Goal: Use online tool/utility: Use online tool/utility

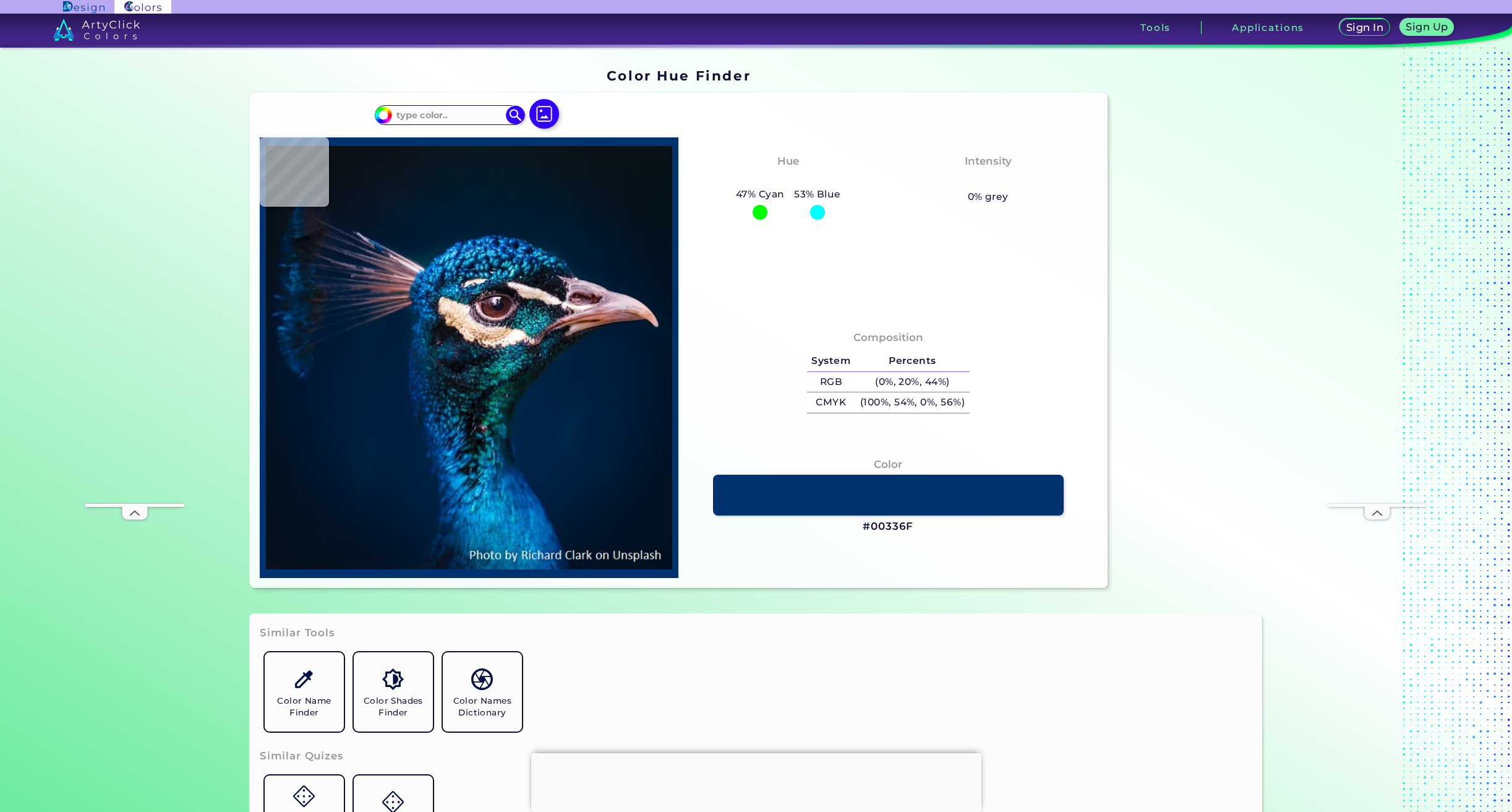
type input "#091315"
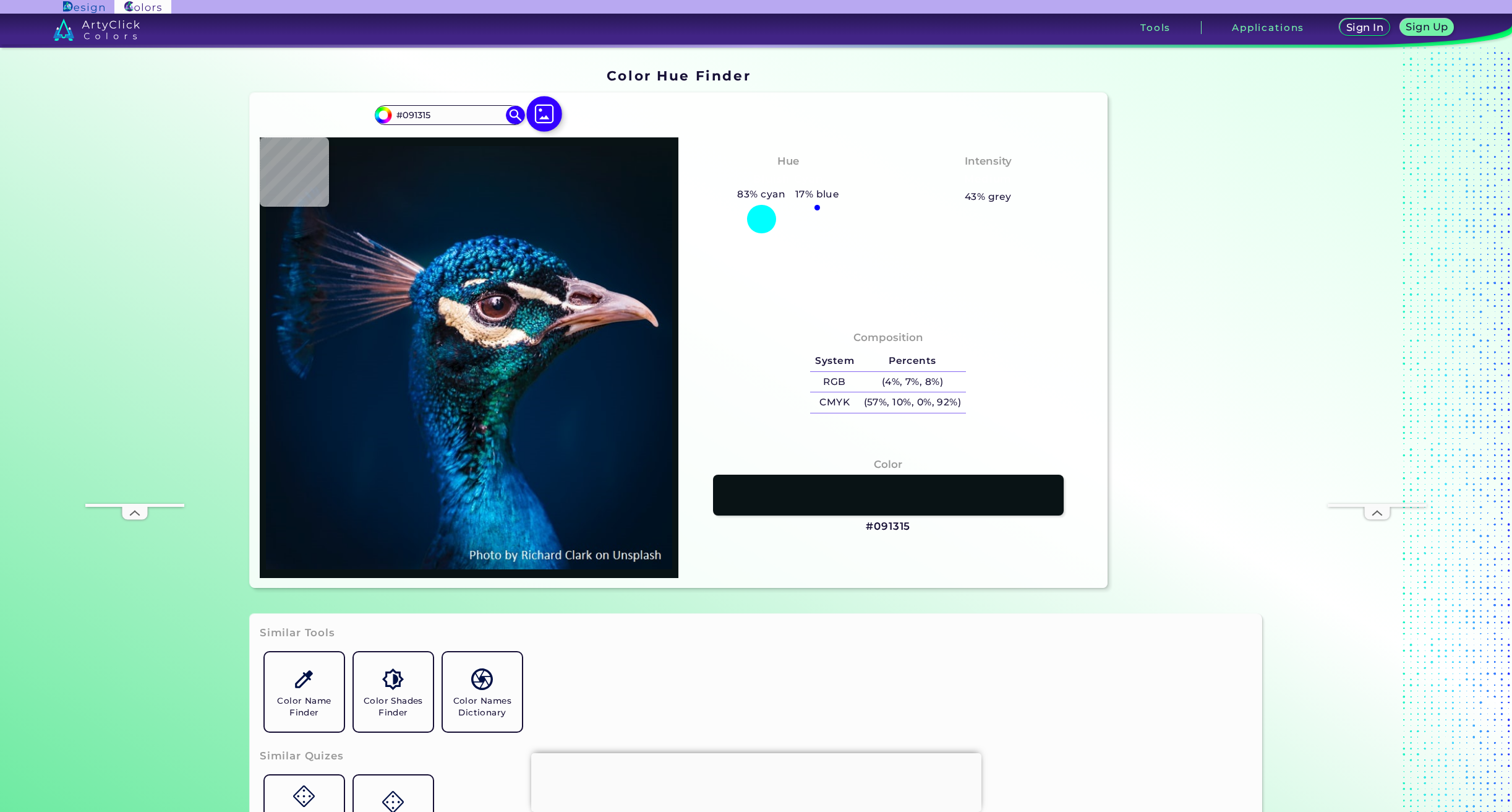
click at [538, 116] on img at bounding box center [544, 115] width 36 height 36
click at [0, 0] on input "file" at bounding box center [0, 0] width 0 height 0
type input "#071923"
type input "#041a2e"
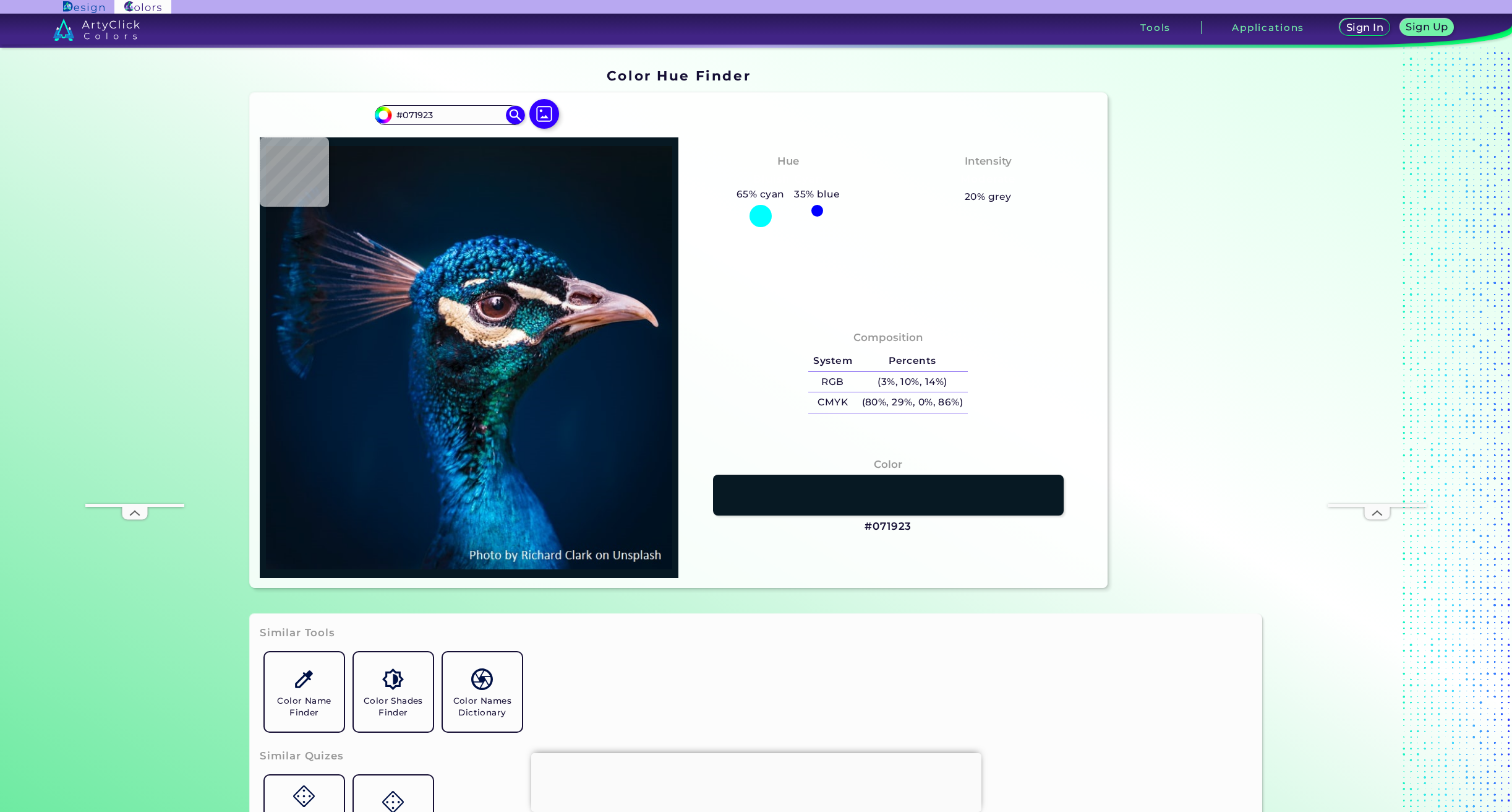
type input "#041A2E"
type input "#001f3e"
type input "#001F3E"
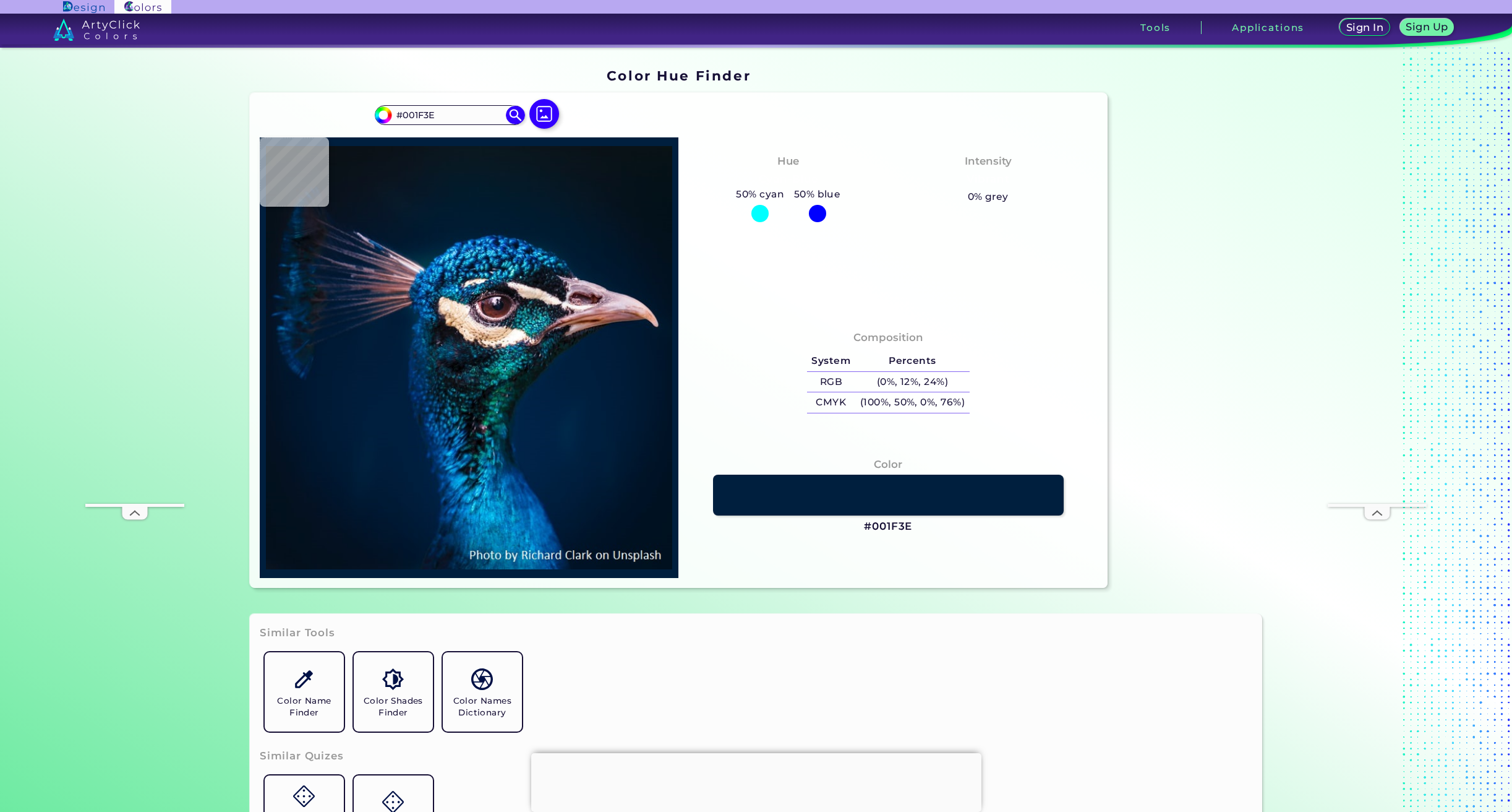
type input "#917360"
type input "#a47e75"
type input "#A47E75"
type input "#7a5248"
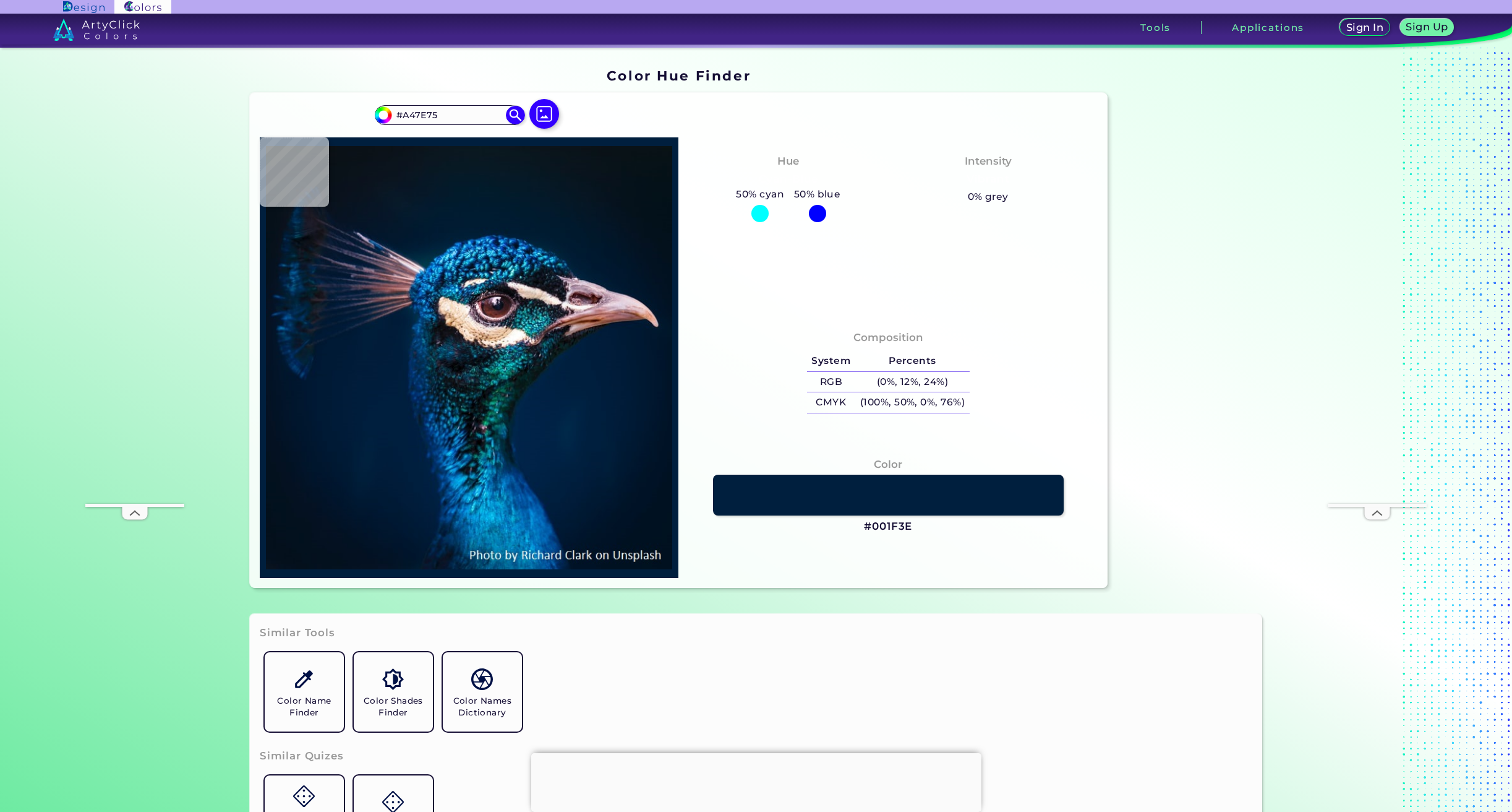
type input "#7A5248"
type input "#593328"
type input "#80584c"
type input "#80584C"
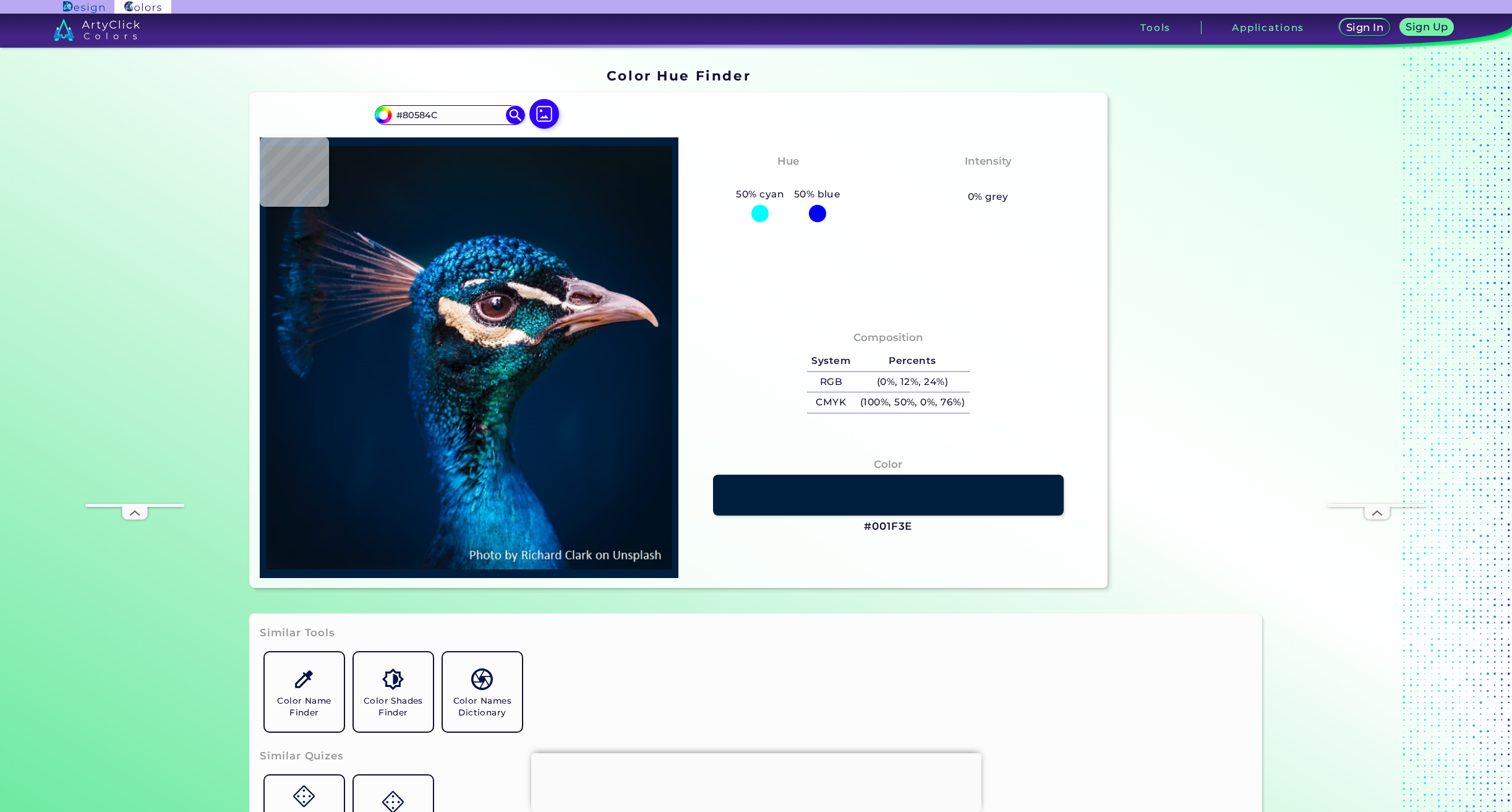
type input "#886157"
type input "#a47e7b"
type input "#A47E7B"
type input "#70483e"
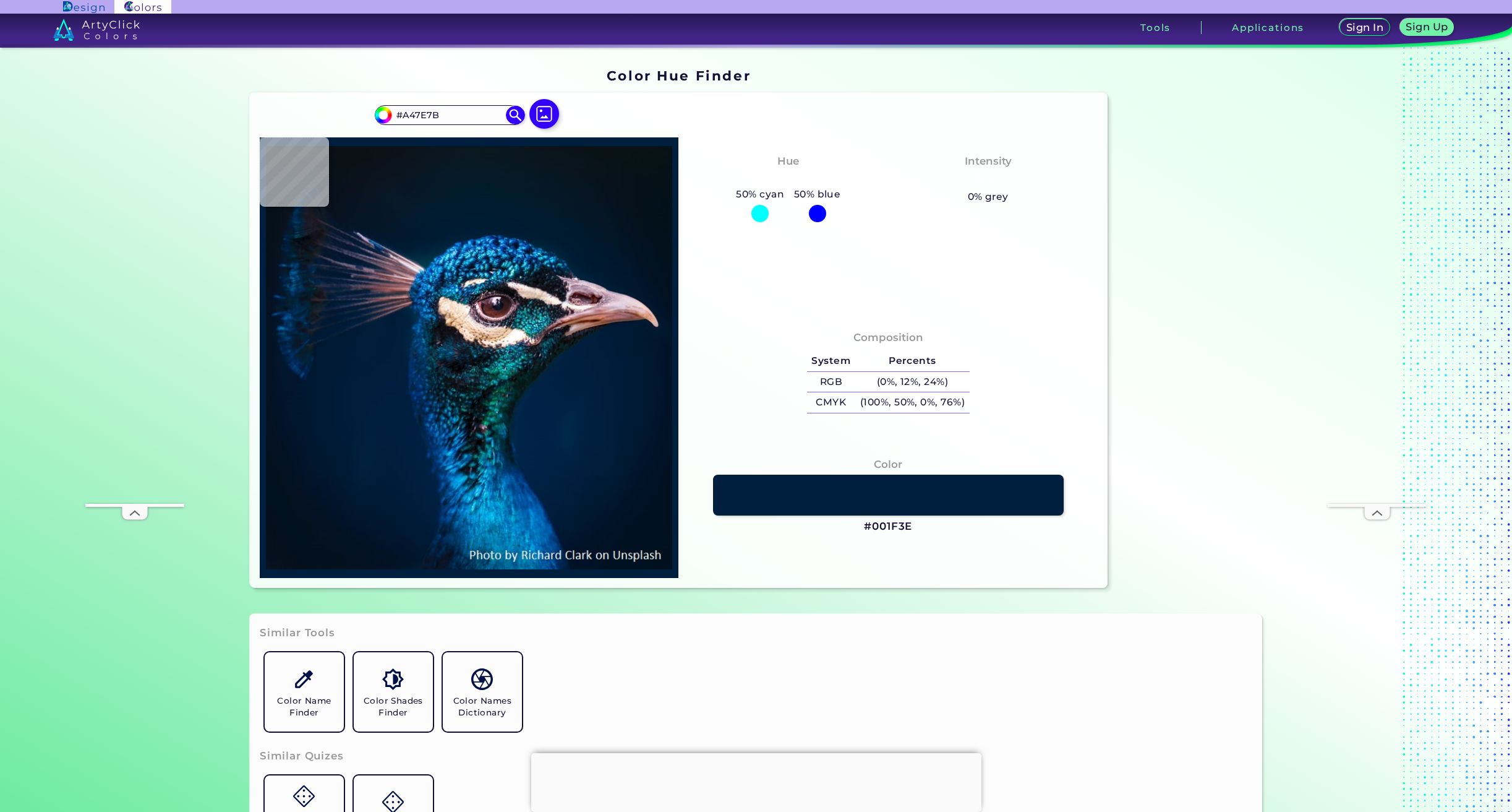
type input "#70483E"
type input "#70493d"
type input "#70493D"
type input "#7a554d"
type input "#7A554D"
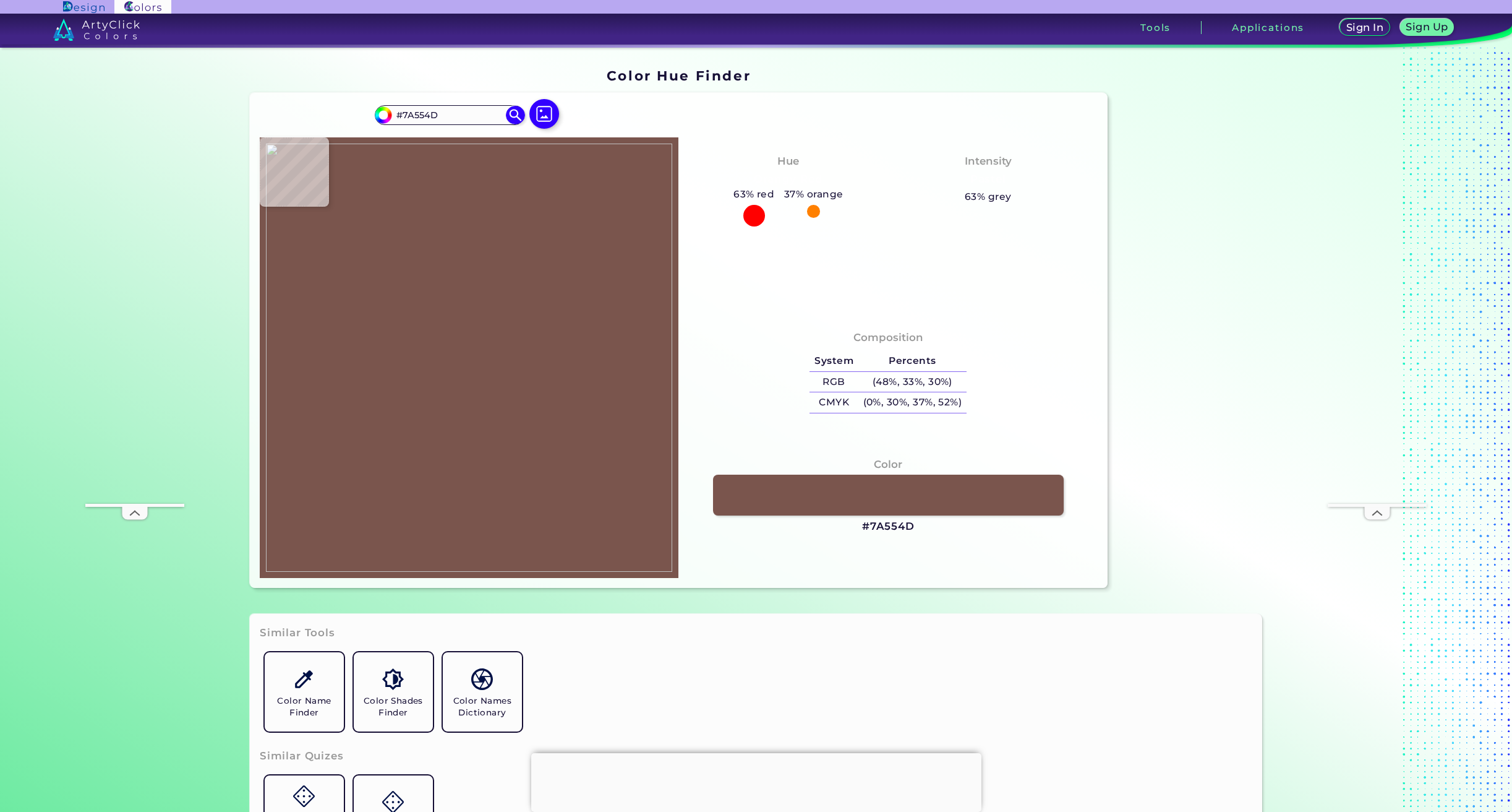
type input "#7a5750"
type input "#7A5750"
type input "#805b55"
type input "#805B55"
type input "#7e5951"
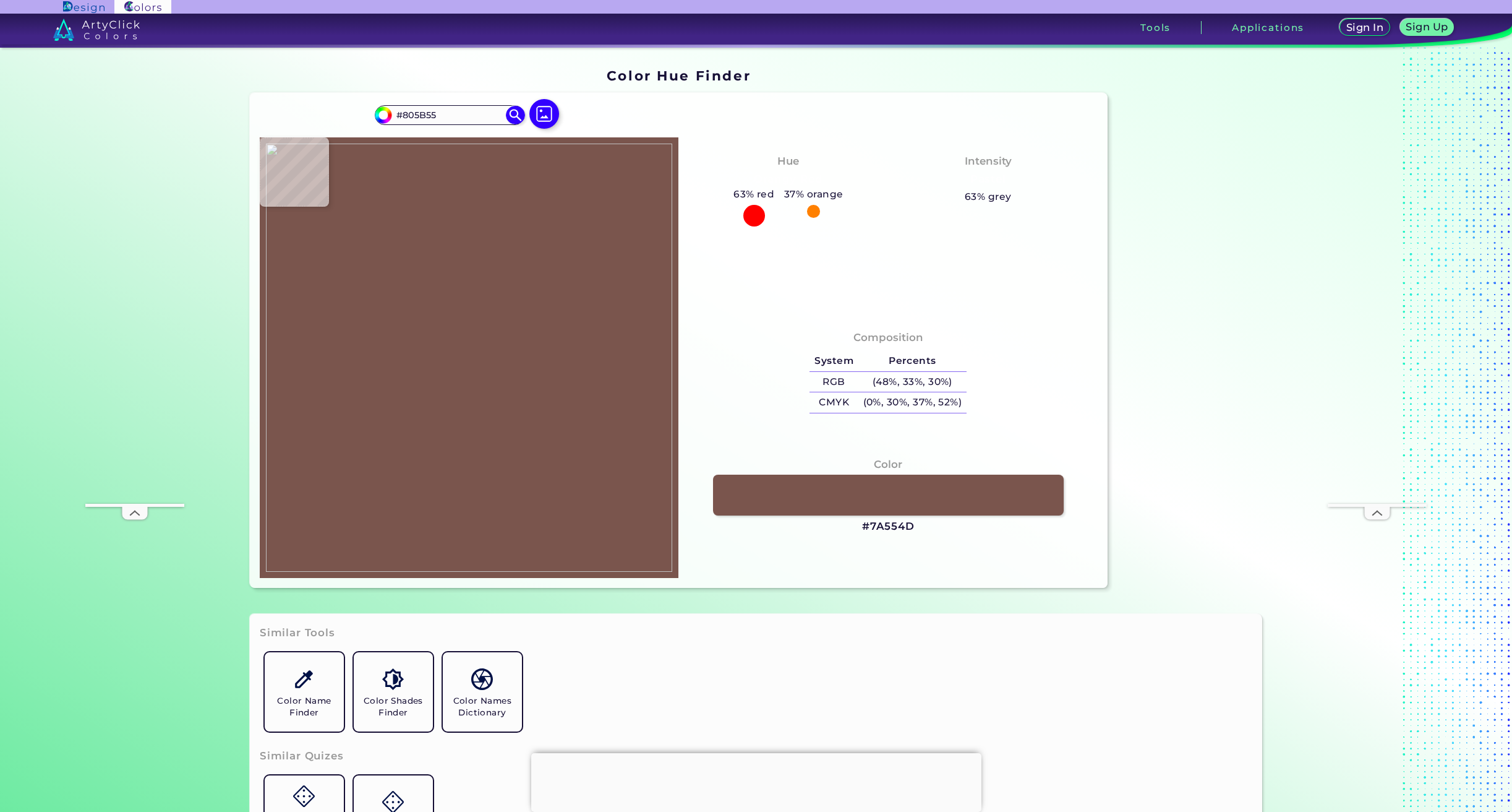
type input "#7E5951"
type input "#764f47"
type input "#764F47"
type input "#7a5248"
type input "#7A5248"
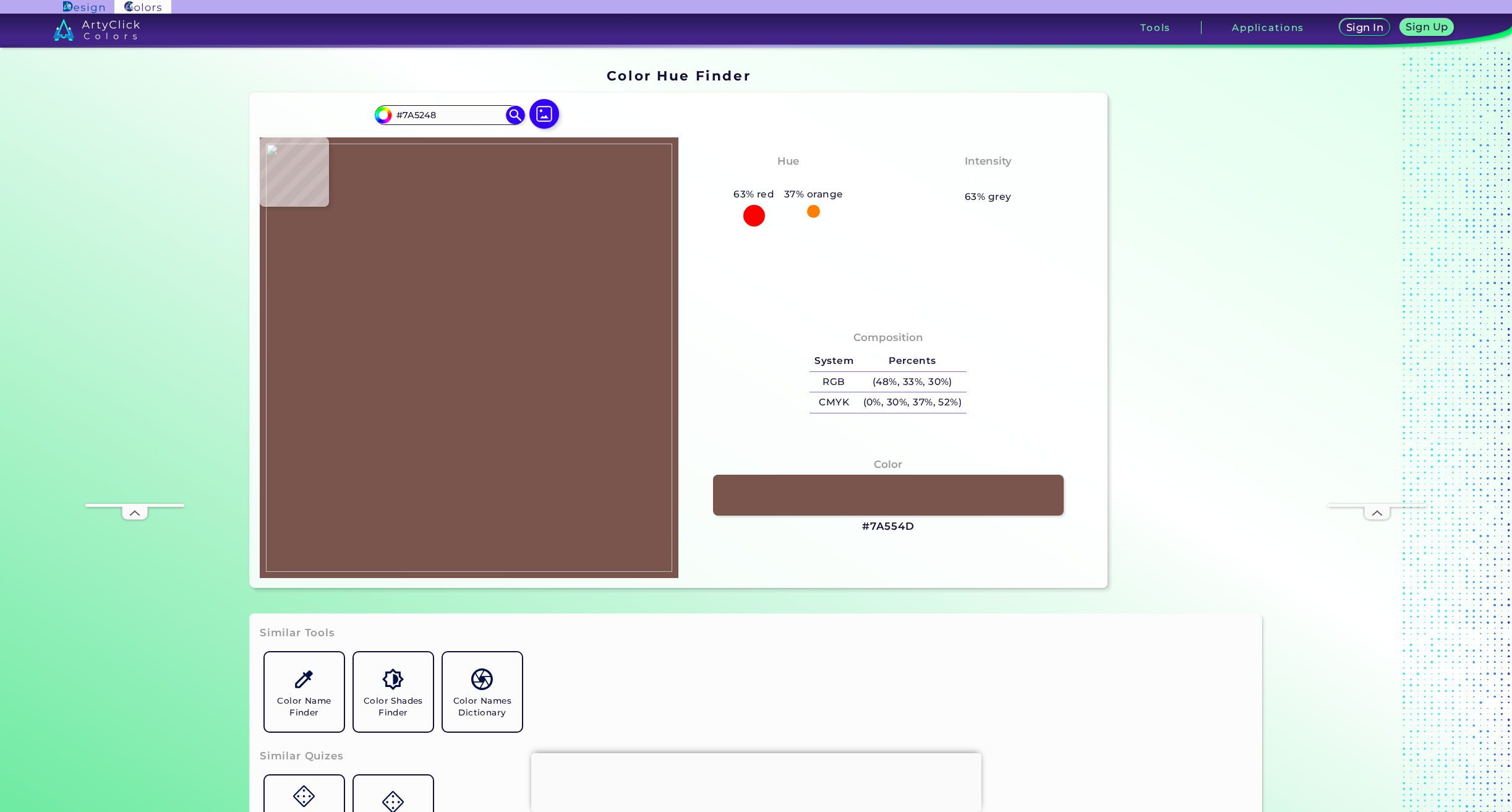
type input "#7f574d"
type input "#7F574D"
type input "#7f584e"
type input "#7F584E"
type input "#886054"
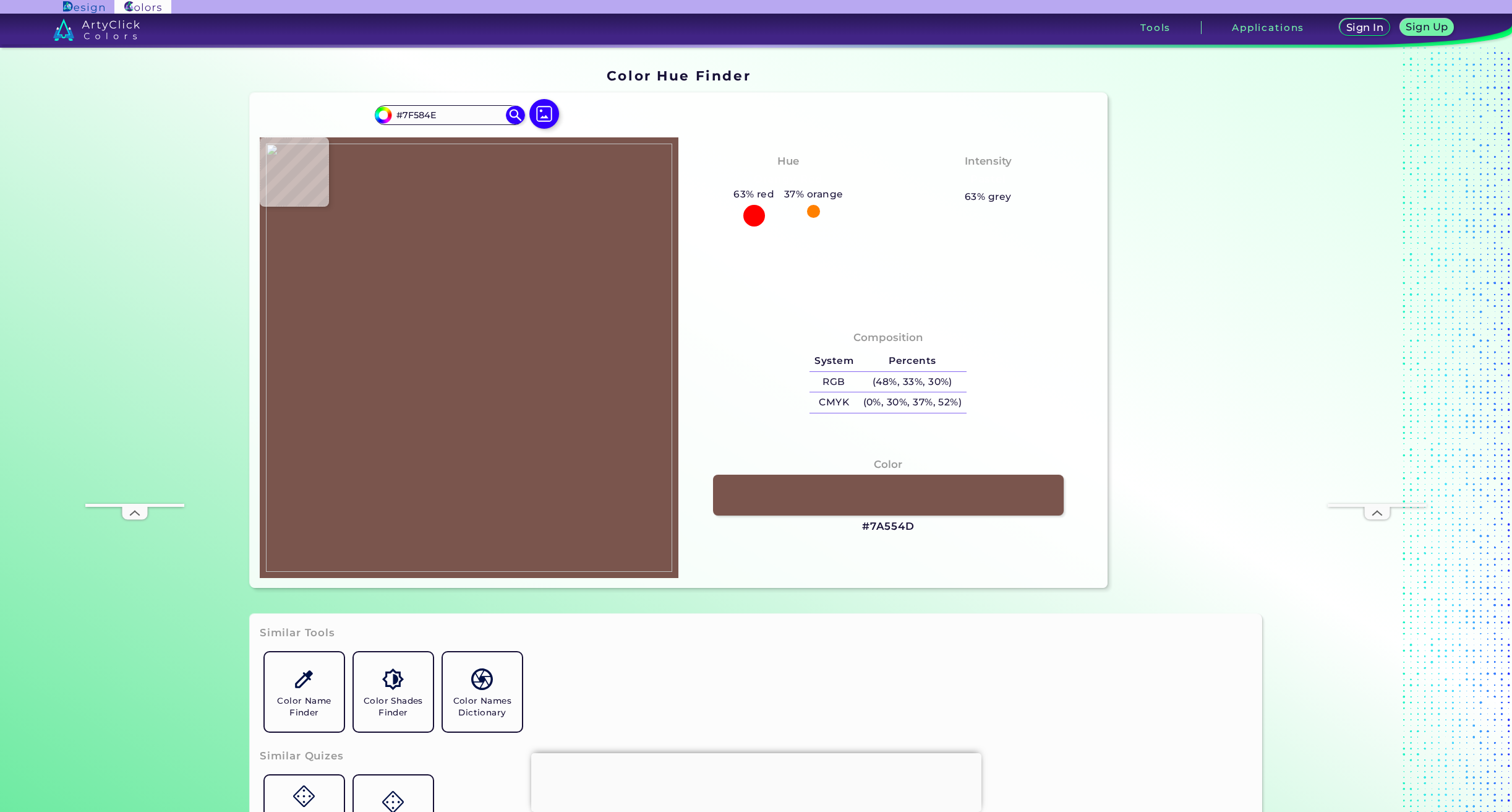
type input "#886054"
type input "#8f6860"
type input "#8F6860"
type input "#946d67"
type input "#946D67"
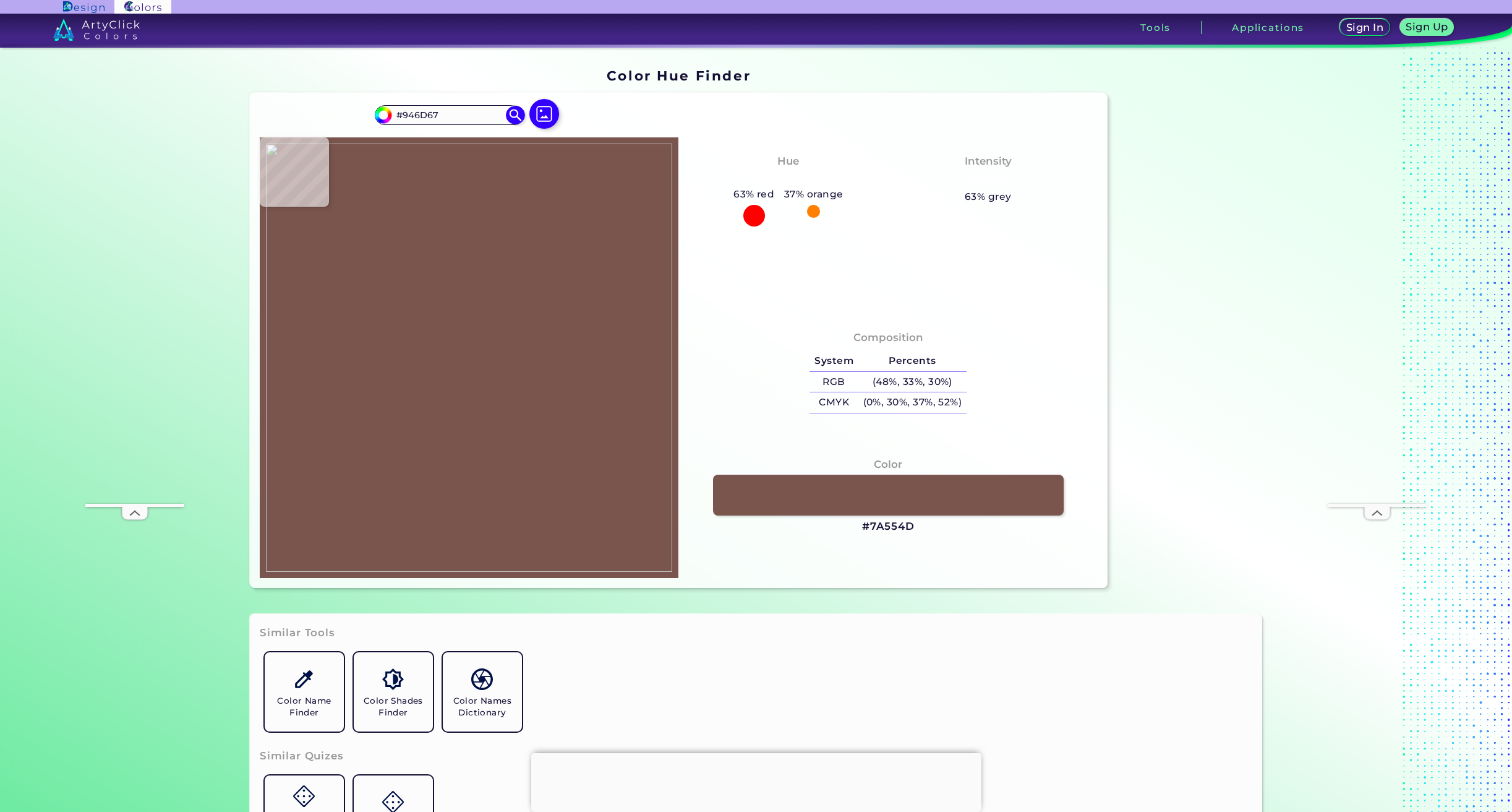
type input "#8a6560"
type input "#8A6560"
type input "#c3a0a4"
type input "#C3A0A4"
type input "#7e5855"
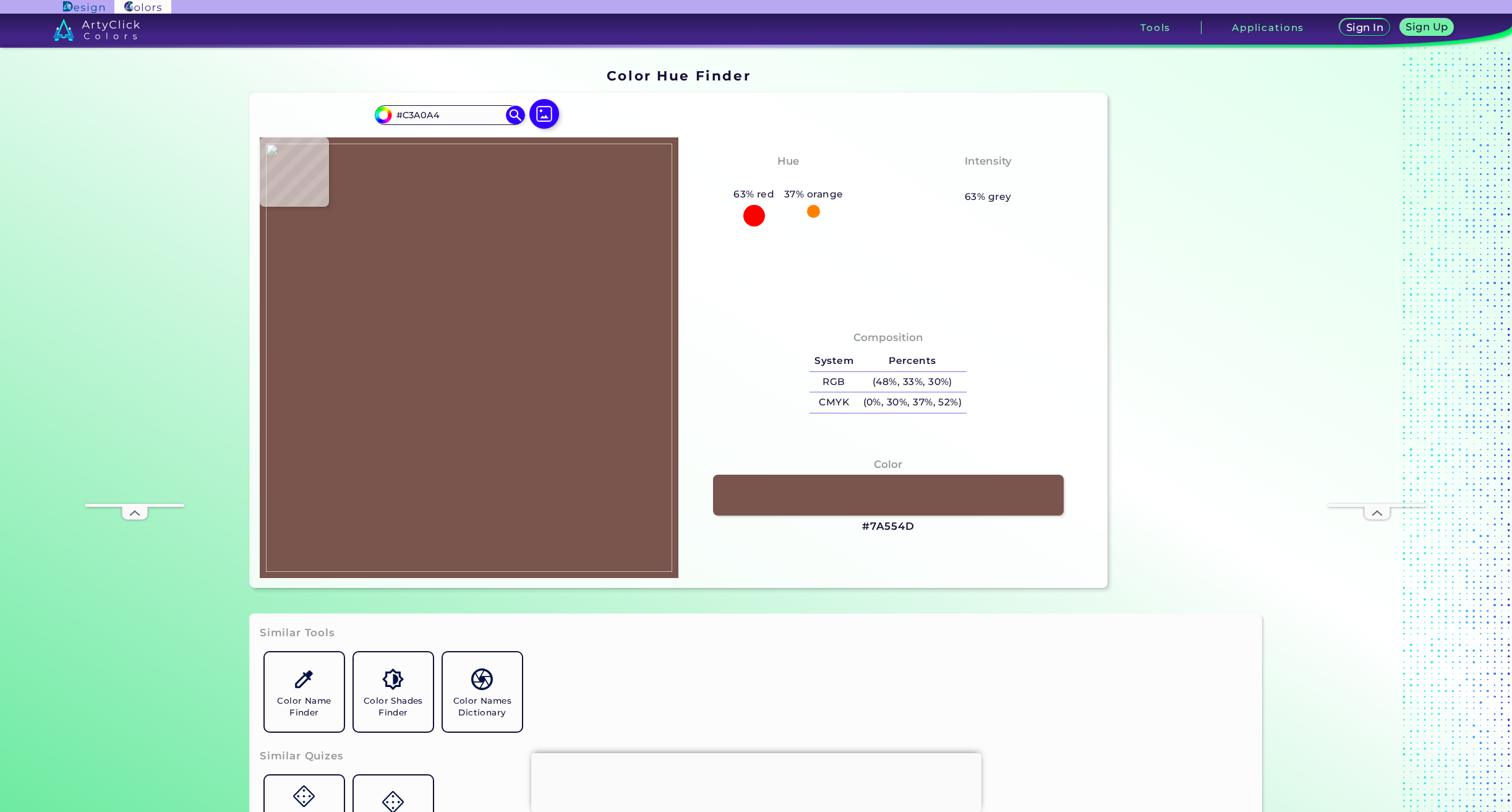
type input "#7E5855"
type input "#8e6867"
type input "#8E6867"
type input "#9d7677"
type input "#9D7677"
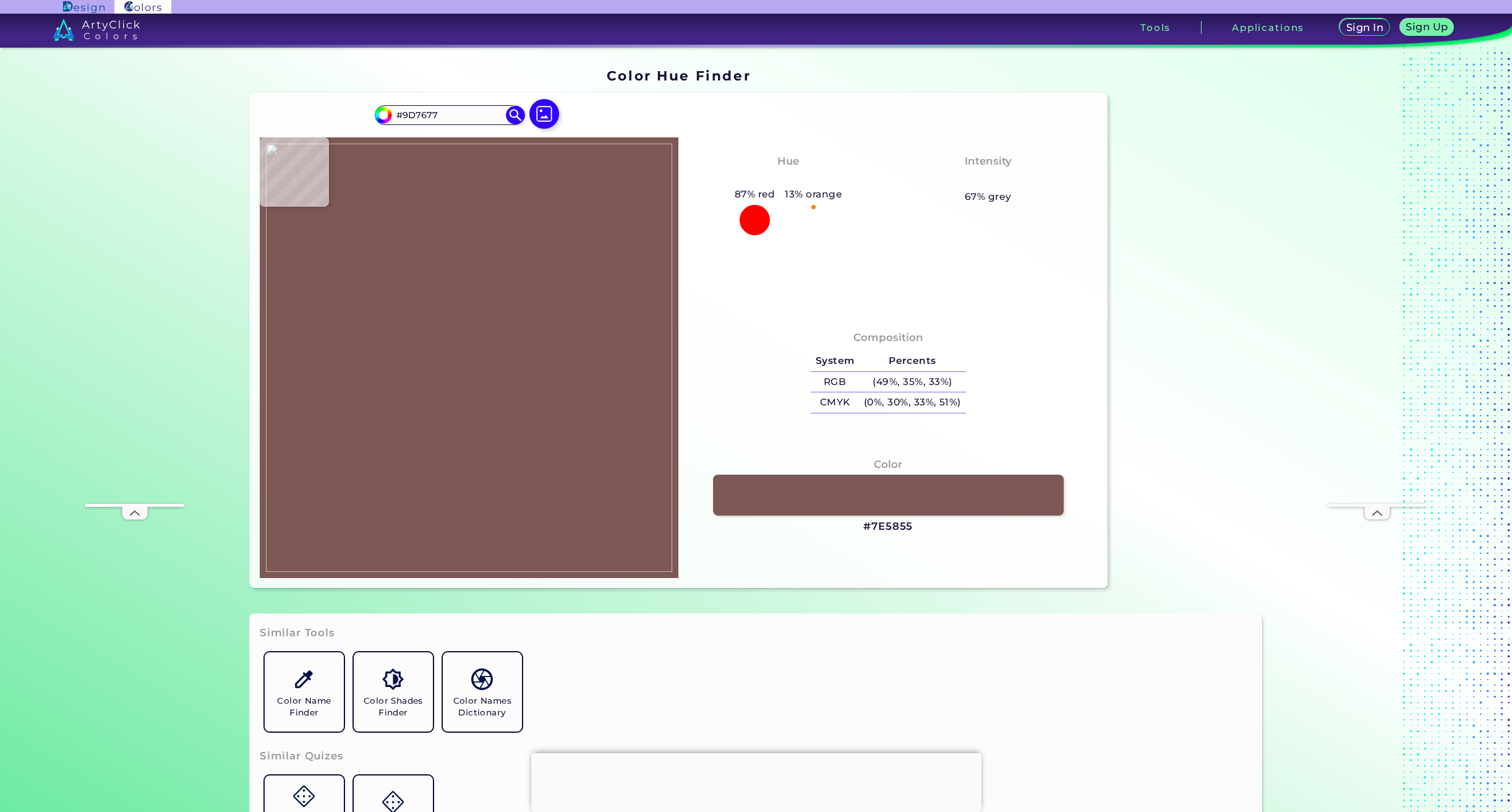
type input "#b28e91"
type input "#B28E91"
type input "#ba969a"
type input "#BA969A"
type input "#bf9ba0"
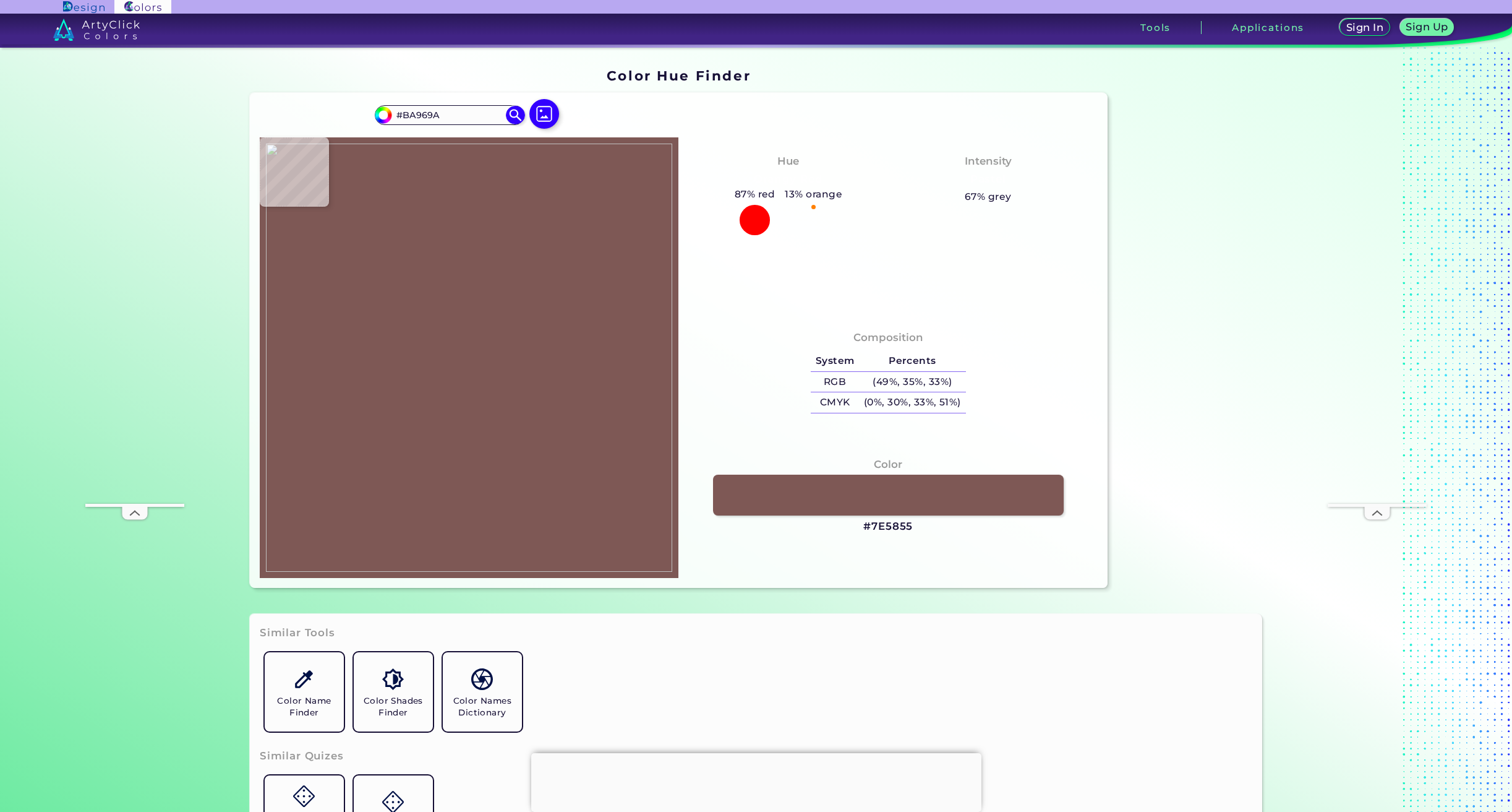
type input "#BF9BA0"
type input "#c8a5ab"
type input "#C8A5AB"
type input "#c7a4aa"
type input "#C7A4AA"
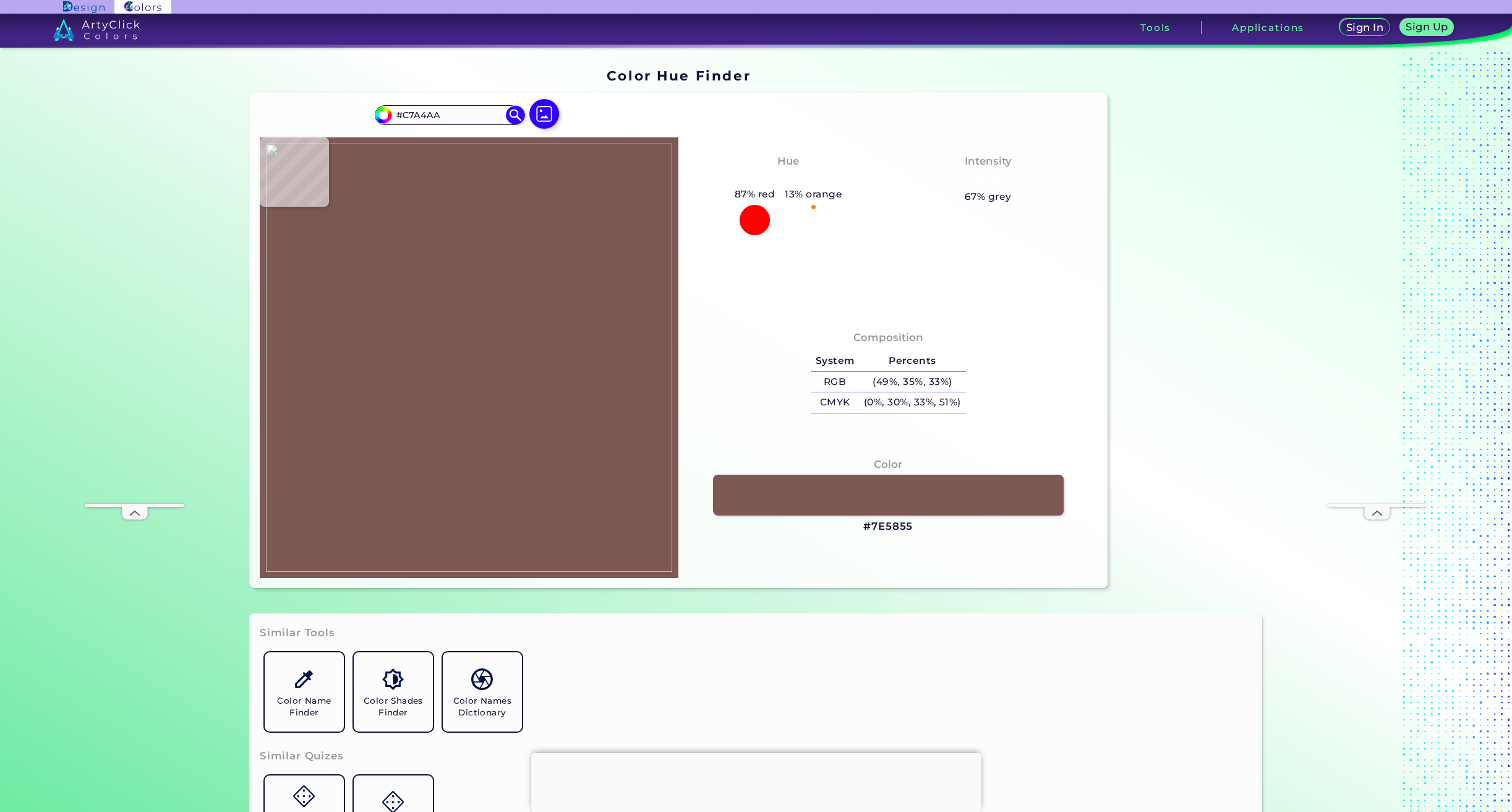
type input "#c49da0"
type input "#C49DA0"
type input "#926b6d"
type input "#926B6D"
type input "#714f49"
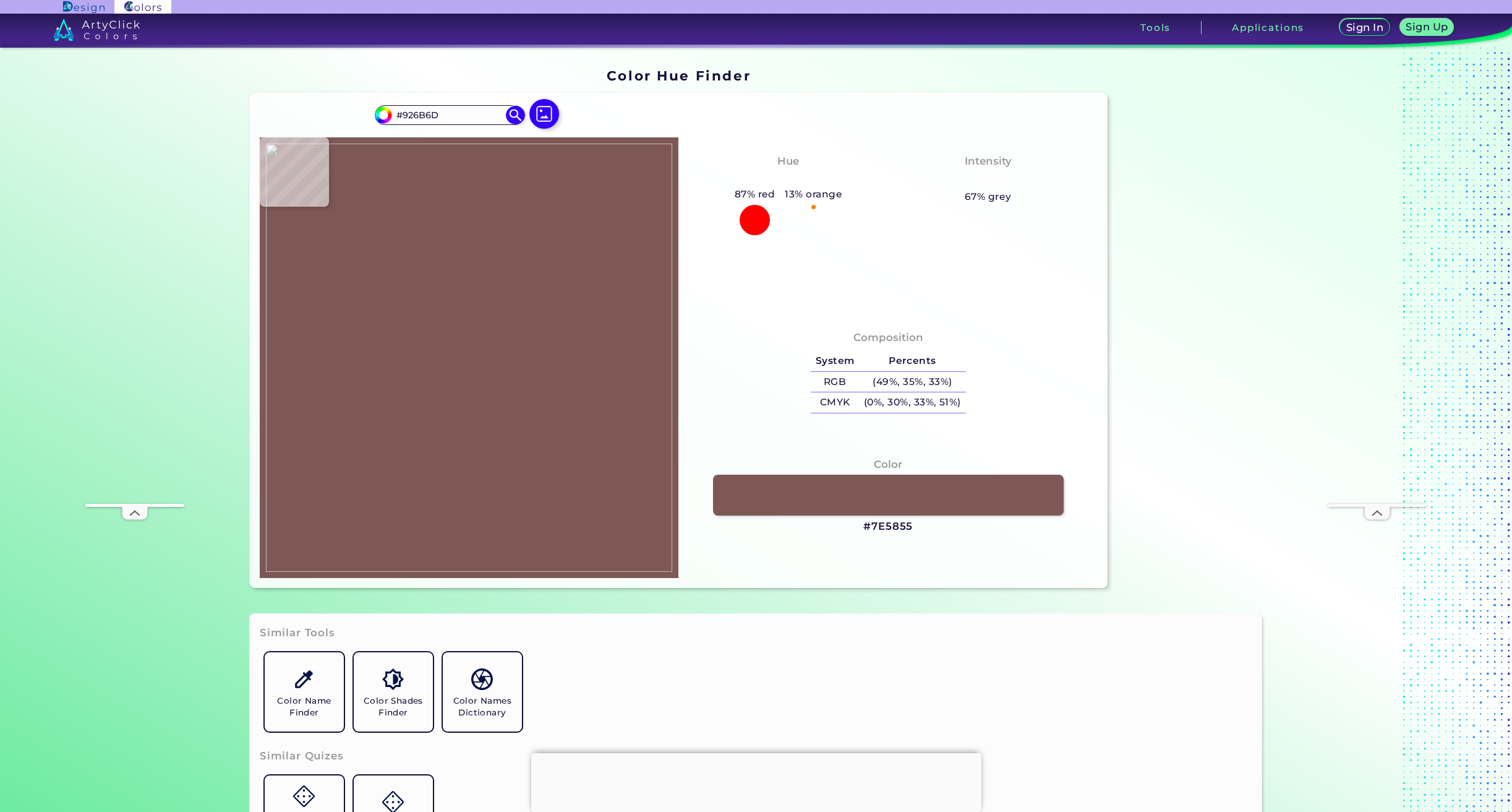
type input "#714F49"
type input "#76554e"
type input "#76554E"
type input "#7d5e5b"
type input "#7D5E5B"
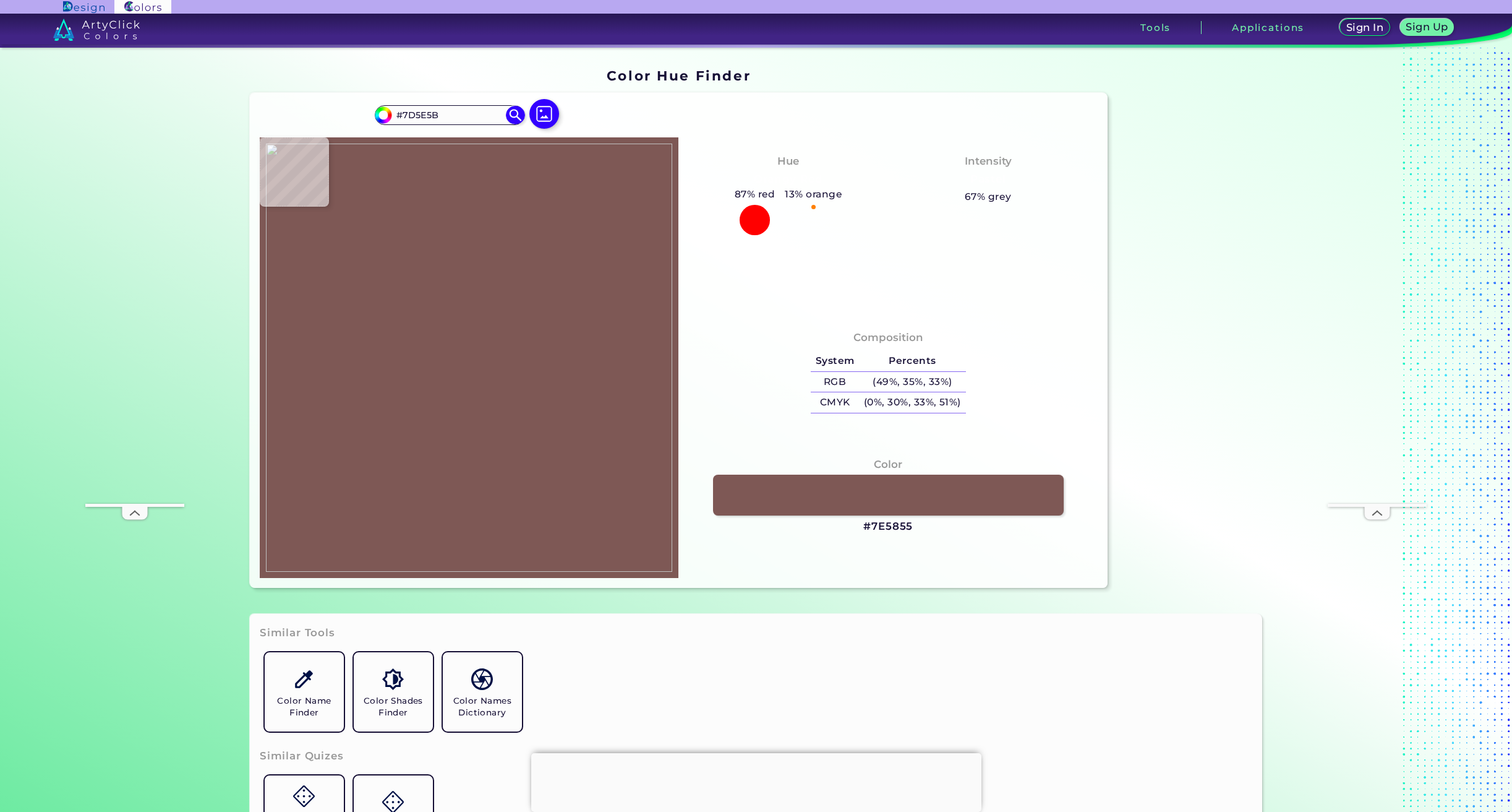
type input "#a18283"
type input "#A18283"
type input "#a48588"
type input "#A48588"
type input "#b39499"
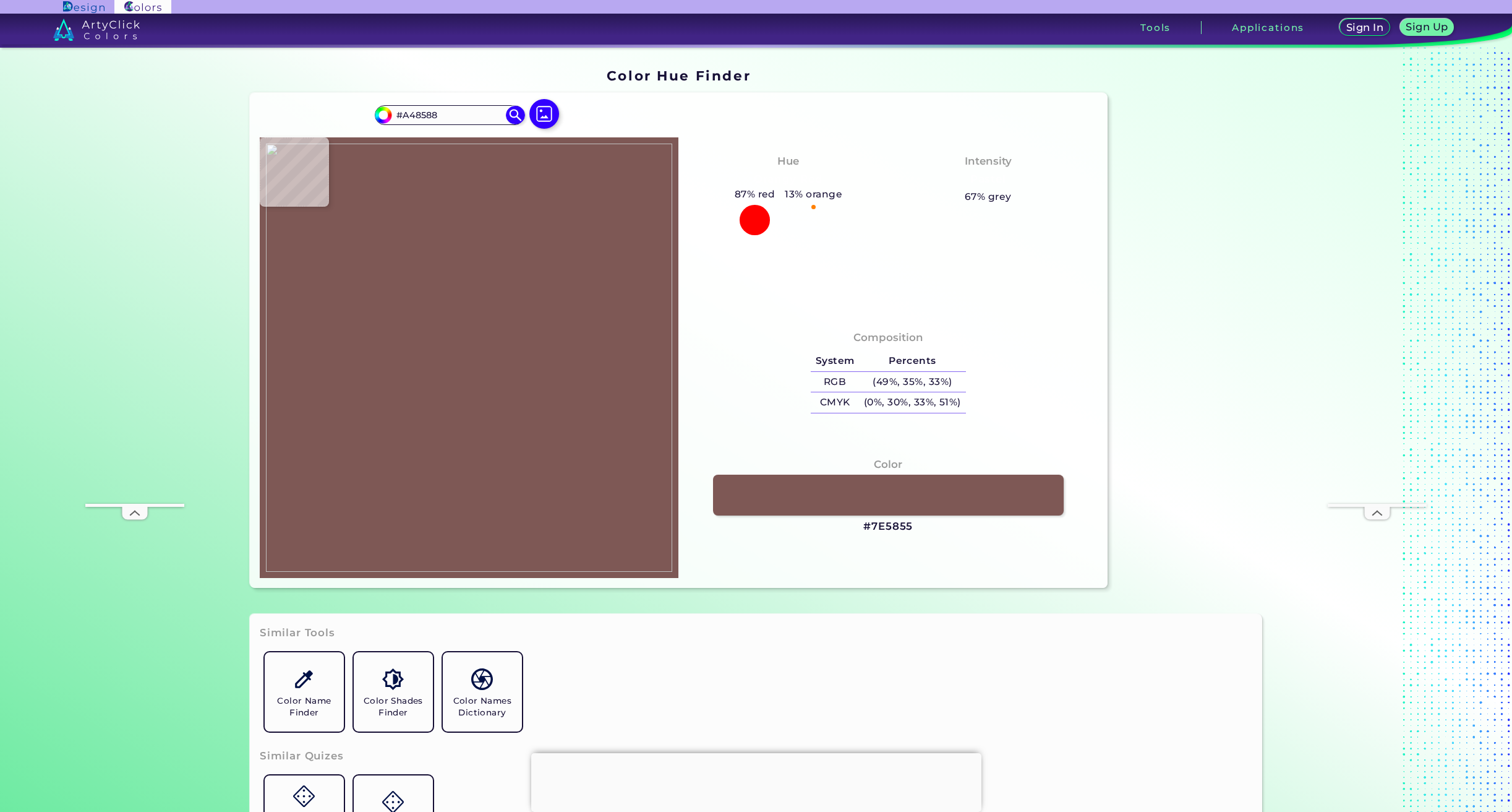
type input "#B39499"
type input "#b29398"
type input "#B29398"
type input "#b09196"
type input "#B09196"
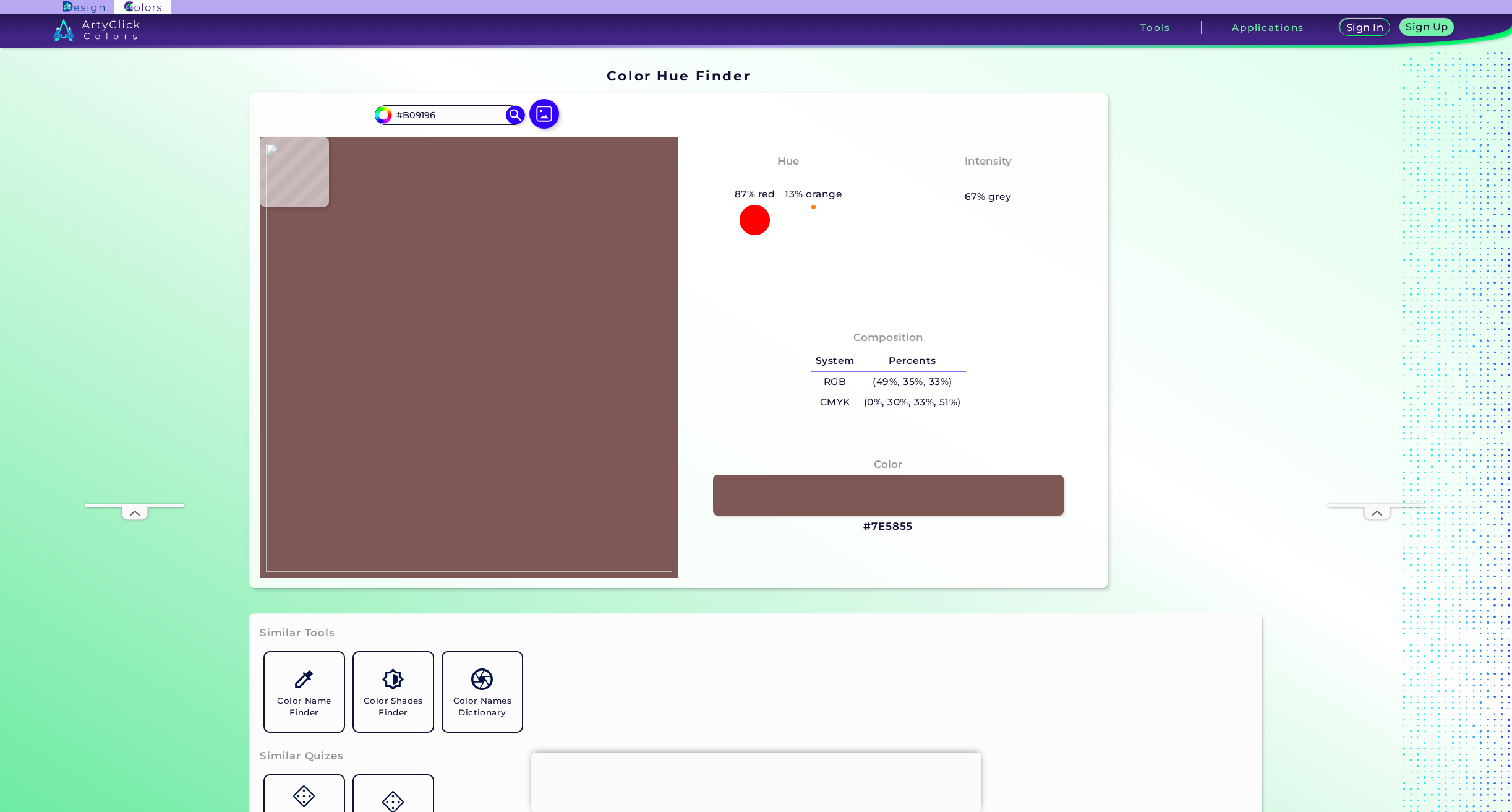
type input "#ab8c92"
type input "#AB8C92"
type input "#ad8f95"
type input "#AD8F95"
type input "#b09398"
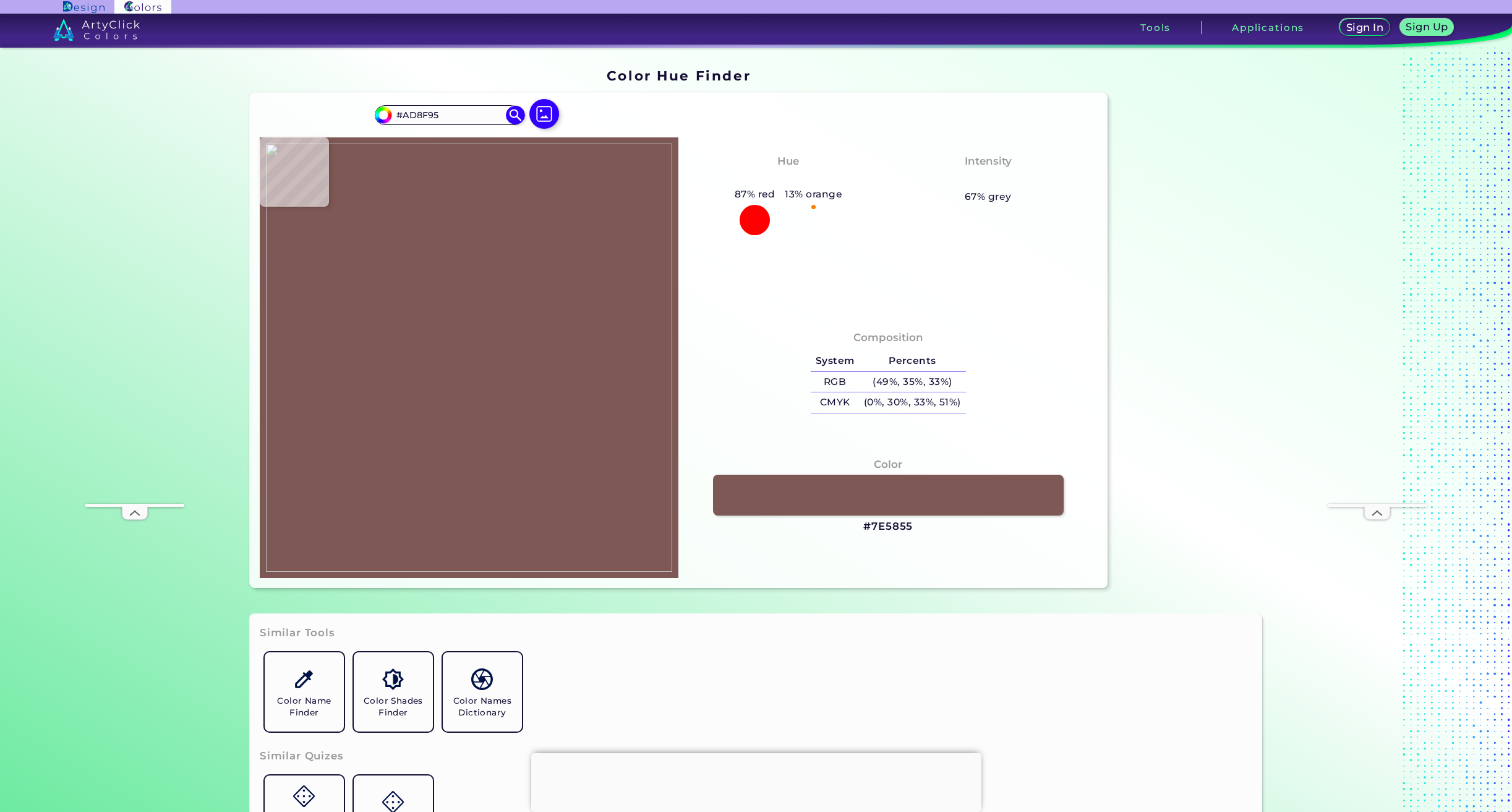
type input "#B09398"
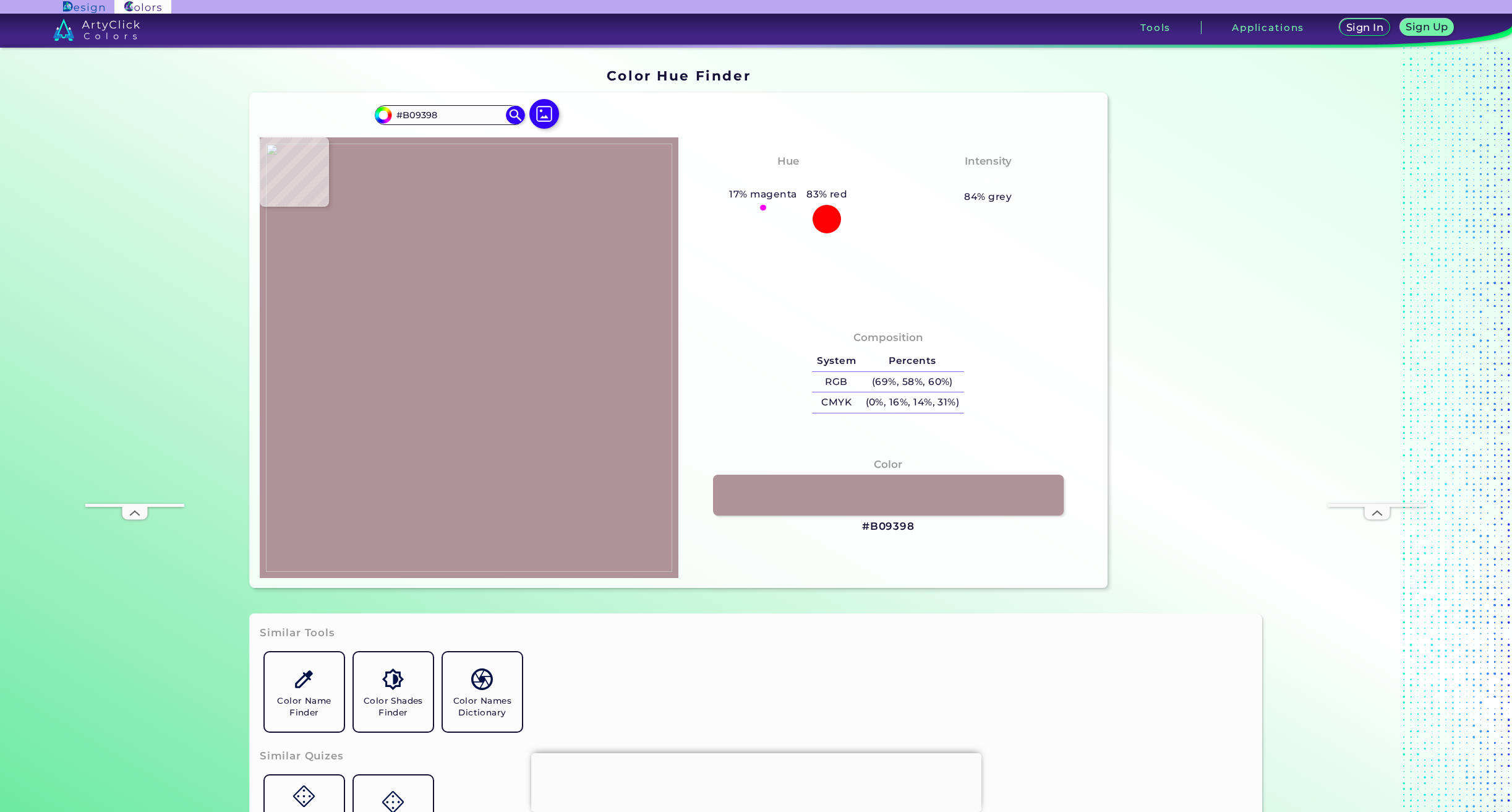
type input "#b5989d"
type input "#B5989D"
type input "#b79a9f"
type input "#B79A9F"
type input "#bc9fa4"
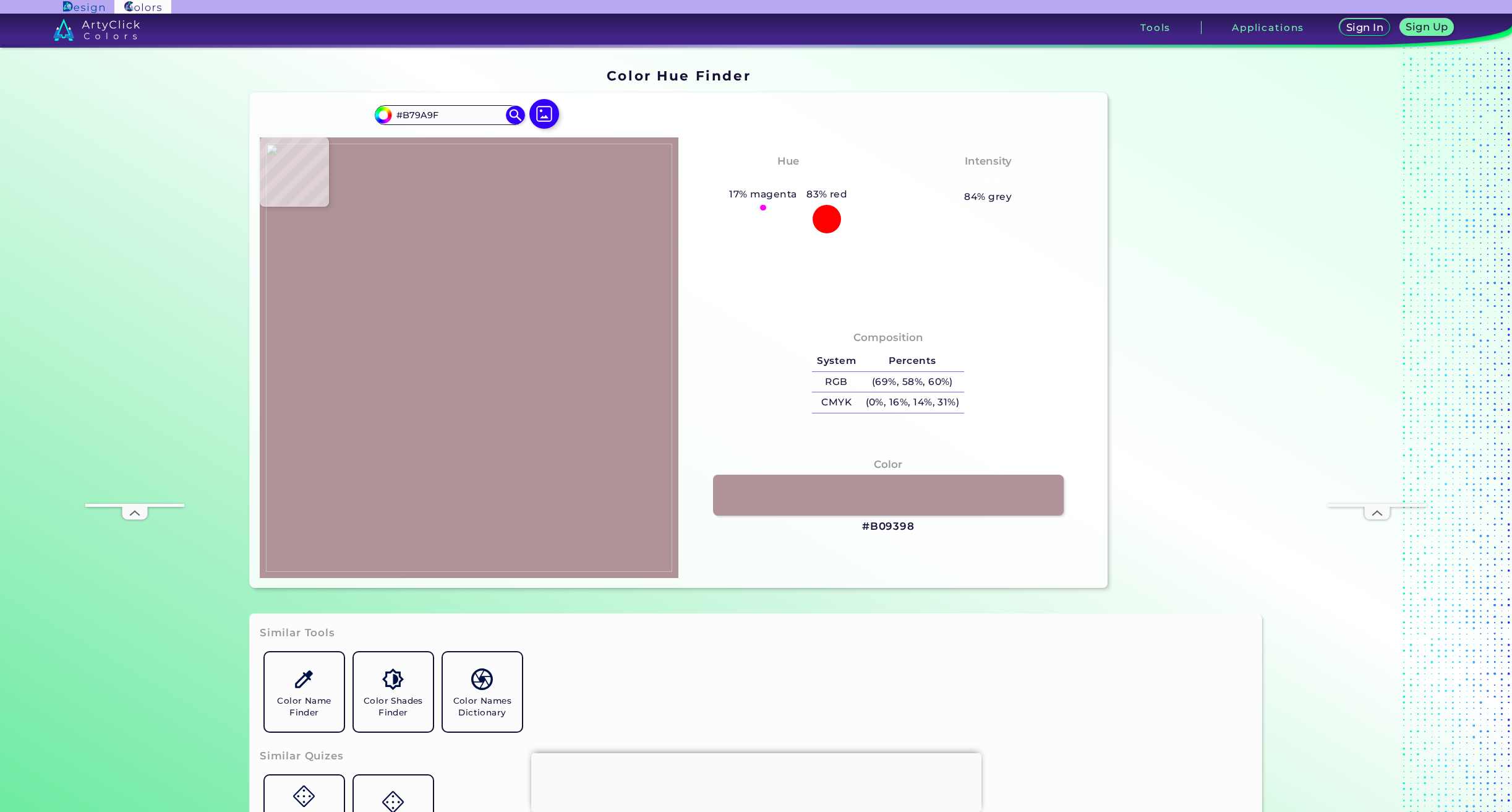
type input "#BC9FA4"
type input "#b5989d"
type input "#B5989D"
type input "#ba9ca4"
type input "#BA9CA4"
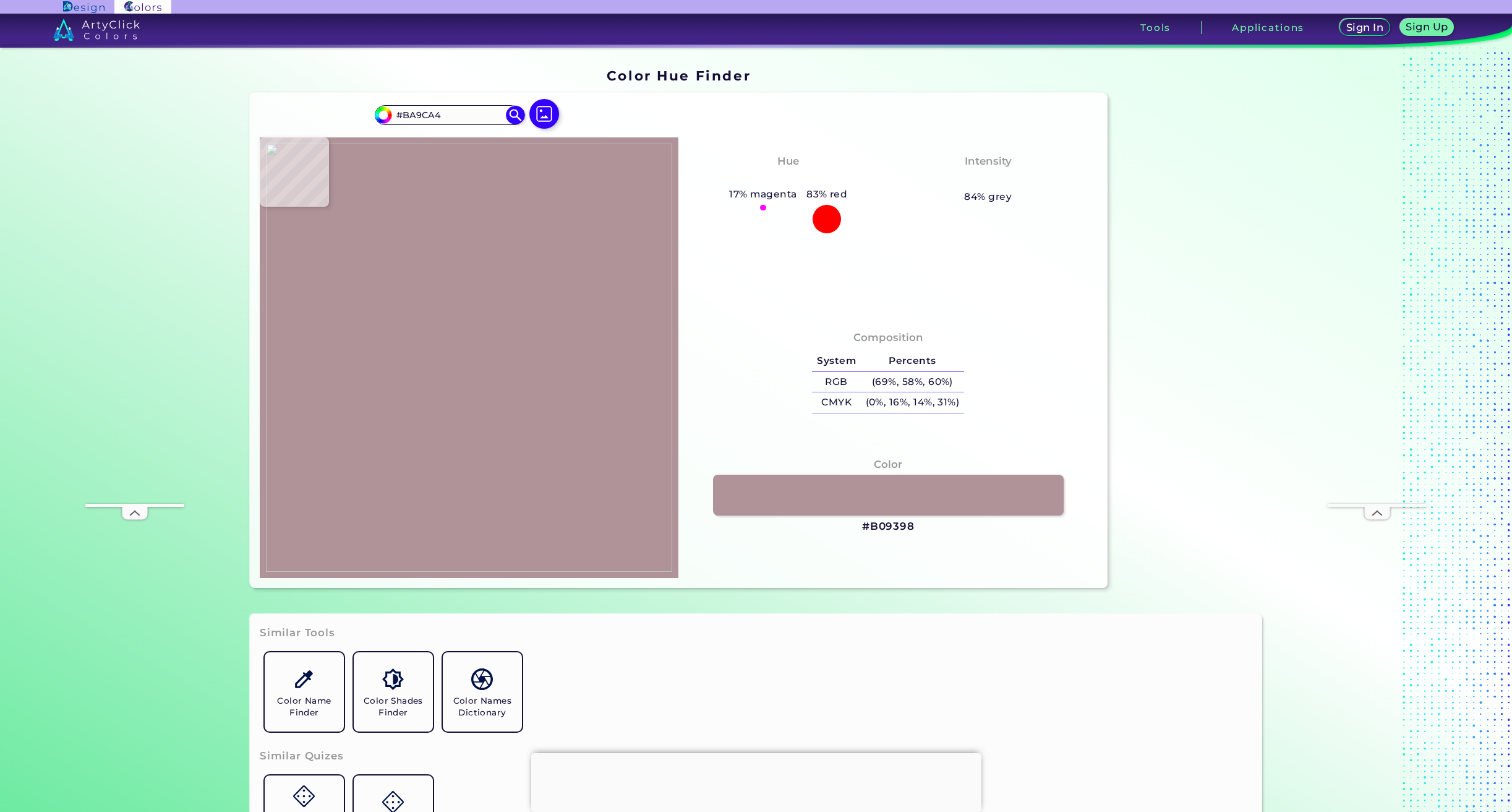
type input "#bfa1a9"
type input "#BFA1A9"
type input "#c4a6ae"
type input "#C4A6AE"
type input "#c6a7af"
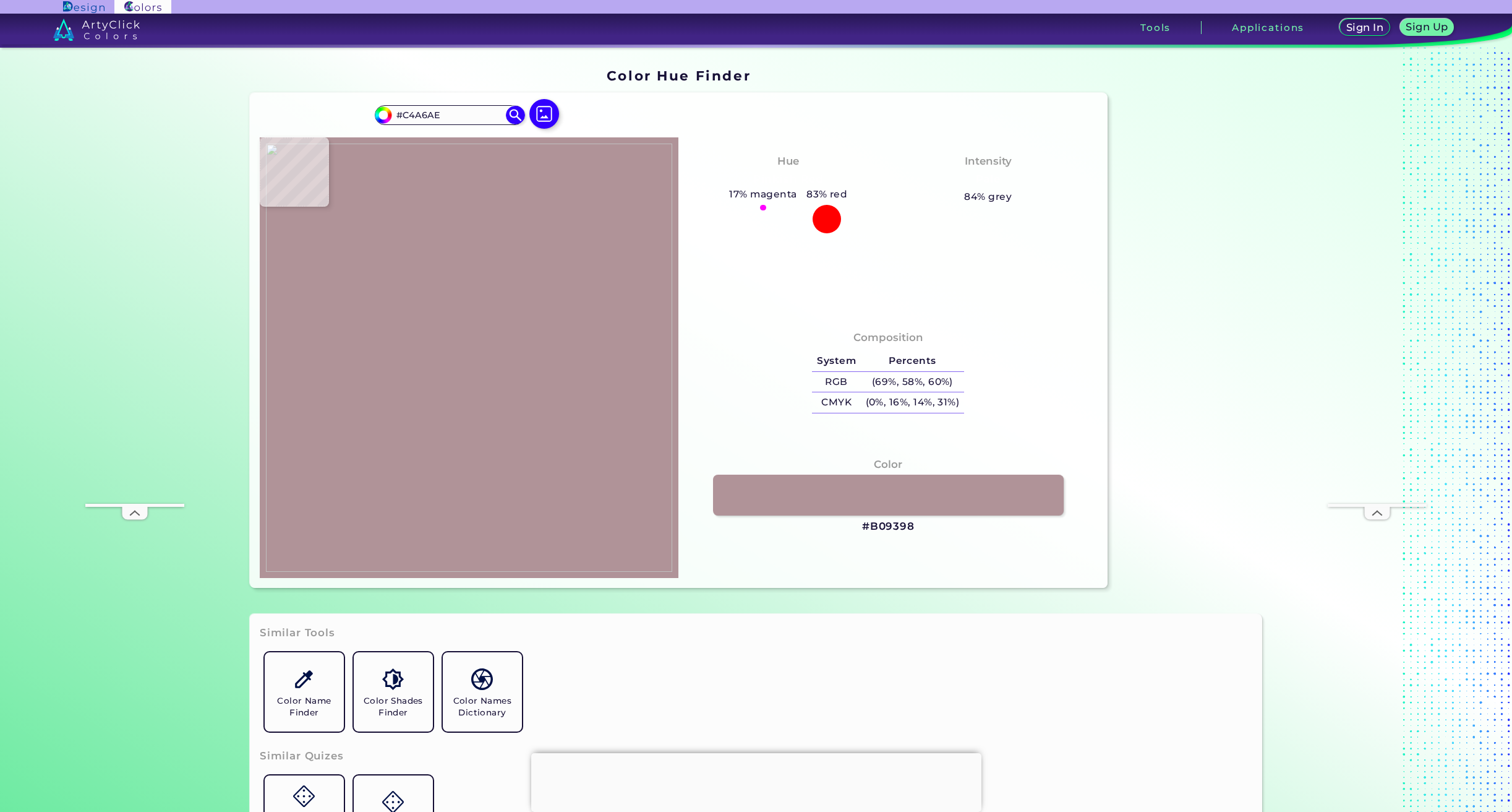
type input "#C6A7AF"
type input "#c8a9b1"
type input "#C8A9B1"
type input "#c9aab2"
type input "#C9AAB2"
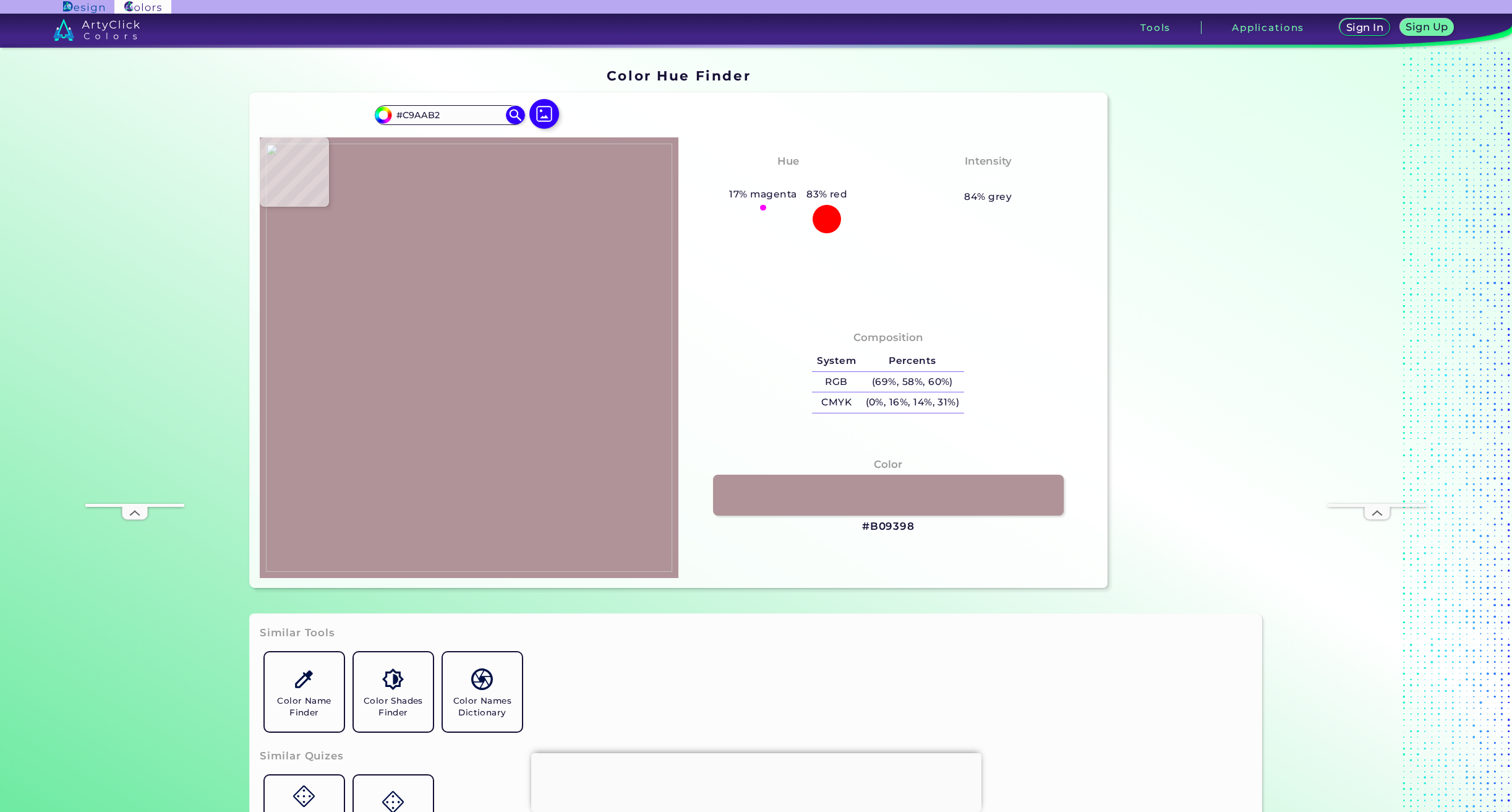
type input "#c0a1a9"
type input "#C0A1A9"
type input "#b4959b"
type input "#B4959B"
type input "#a5868c"
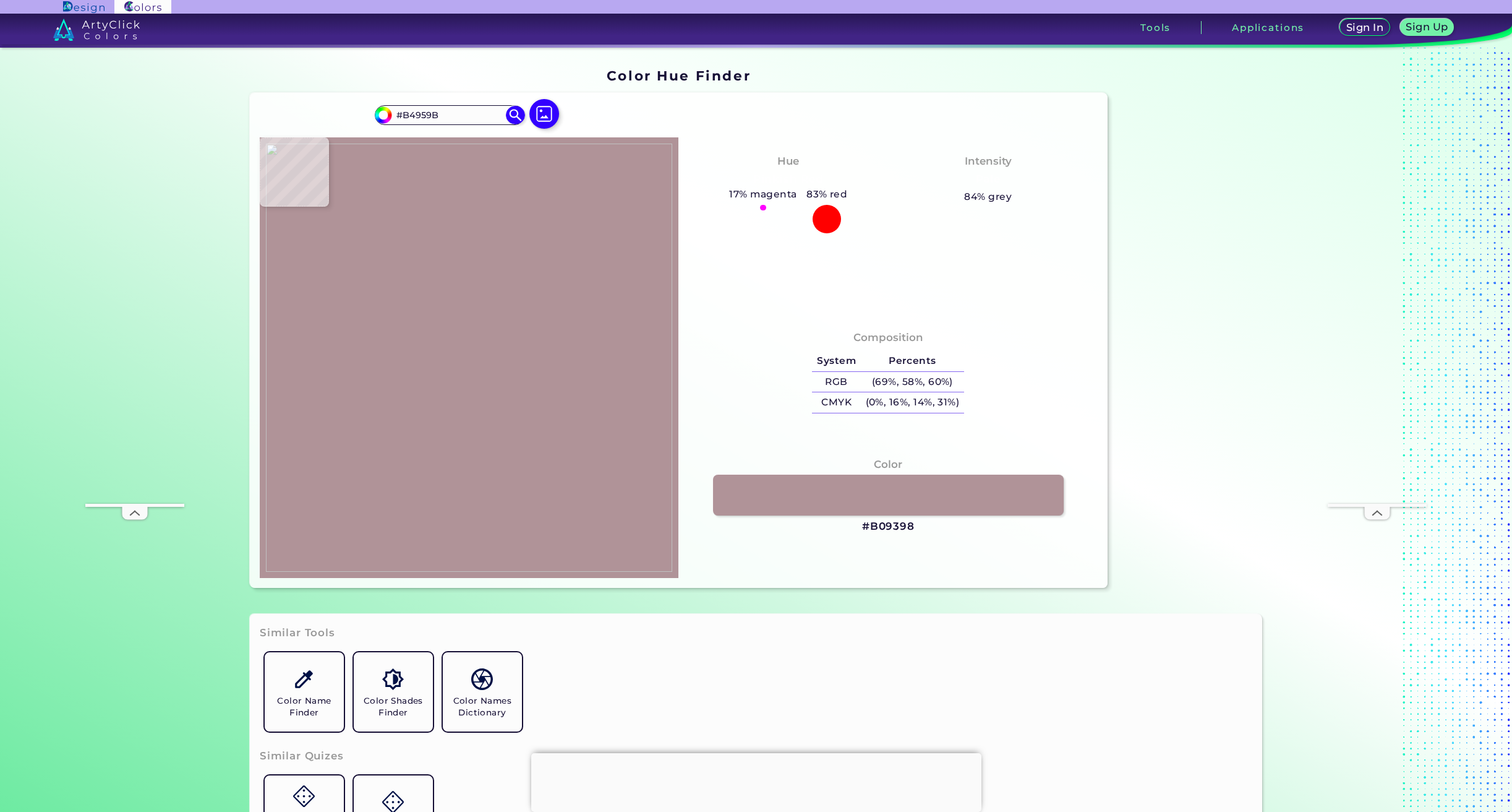
type input "#A5868C"
type input "#a6878d"
type input "#A6878D"
type input "#a4858b"
type input "#A4858B"
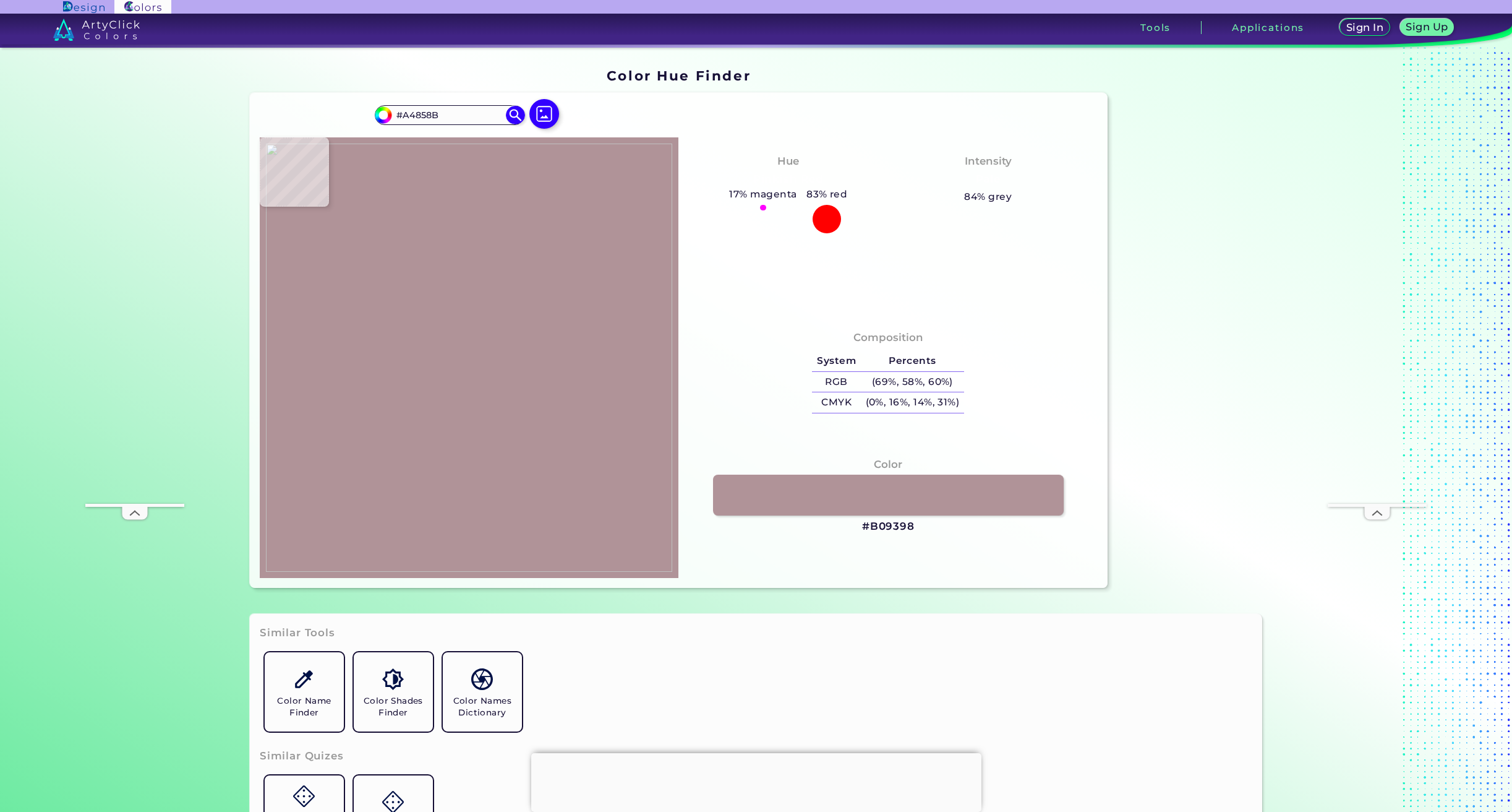
type input "#997a80"
type input "#997A80"
type input "#9e7f85"
type input "#9E7F85"
type input "#9d7e84"
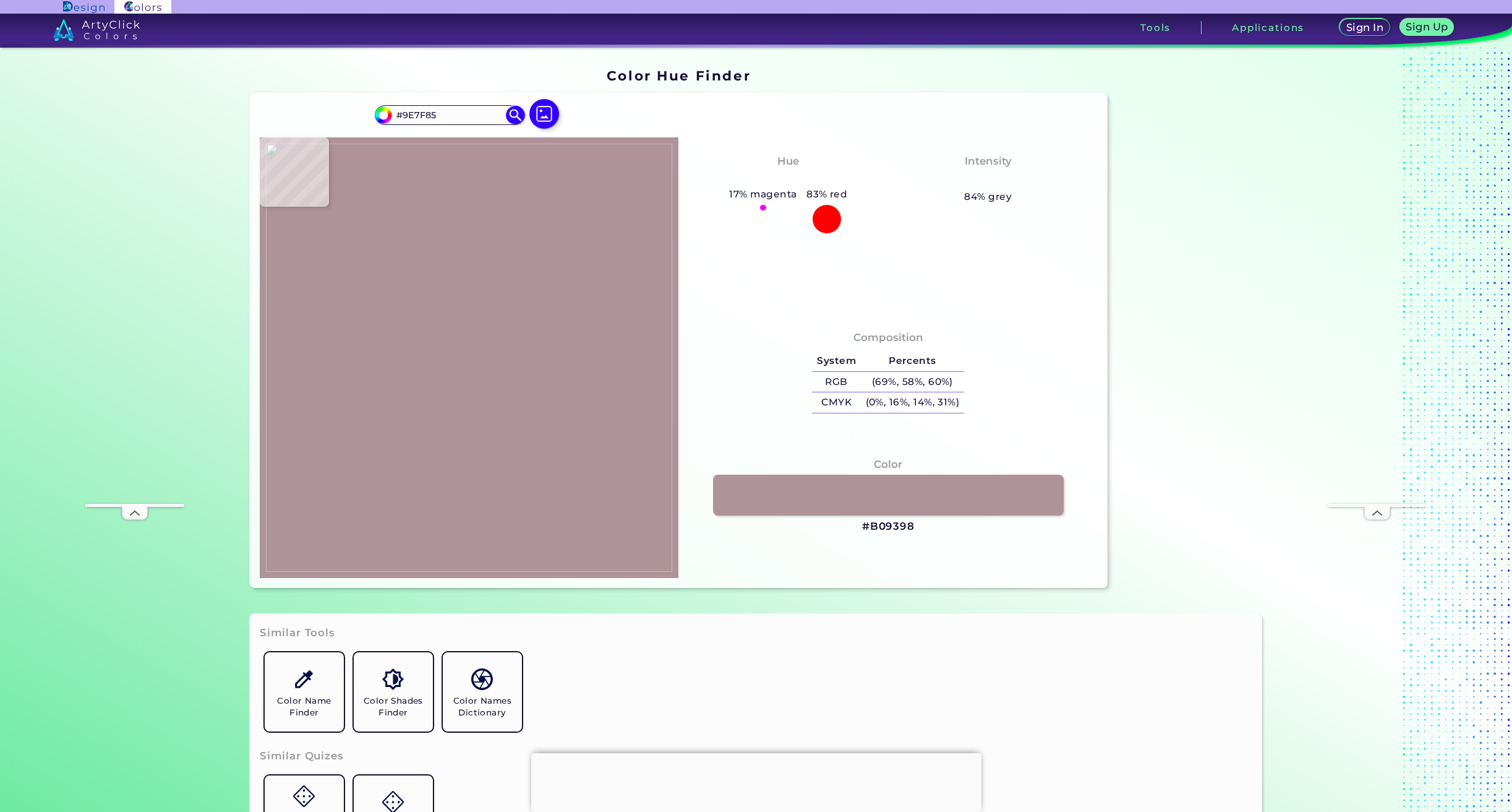
type input "#9D7E84"
type input "#9e8185"
type input "#9E8185"
type input "#886e71"
type input "#886E71"
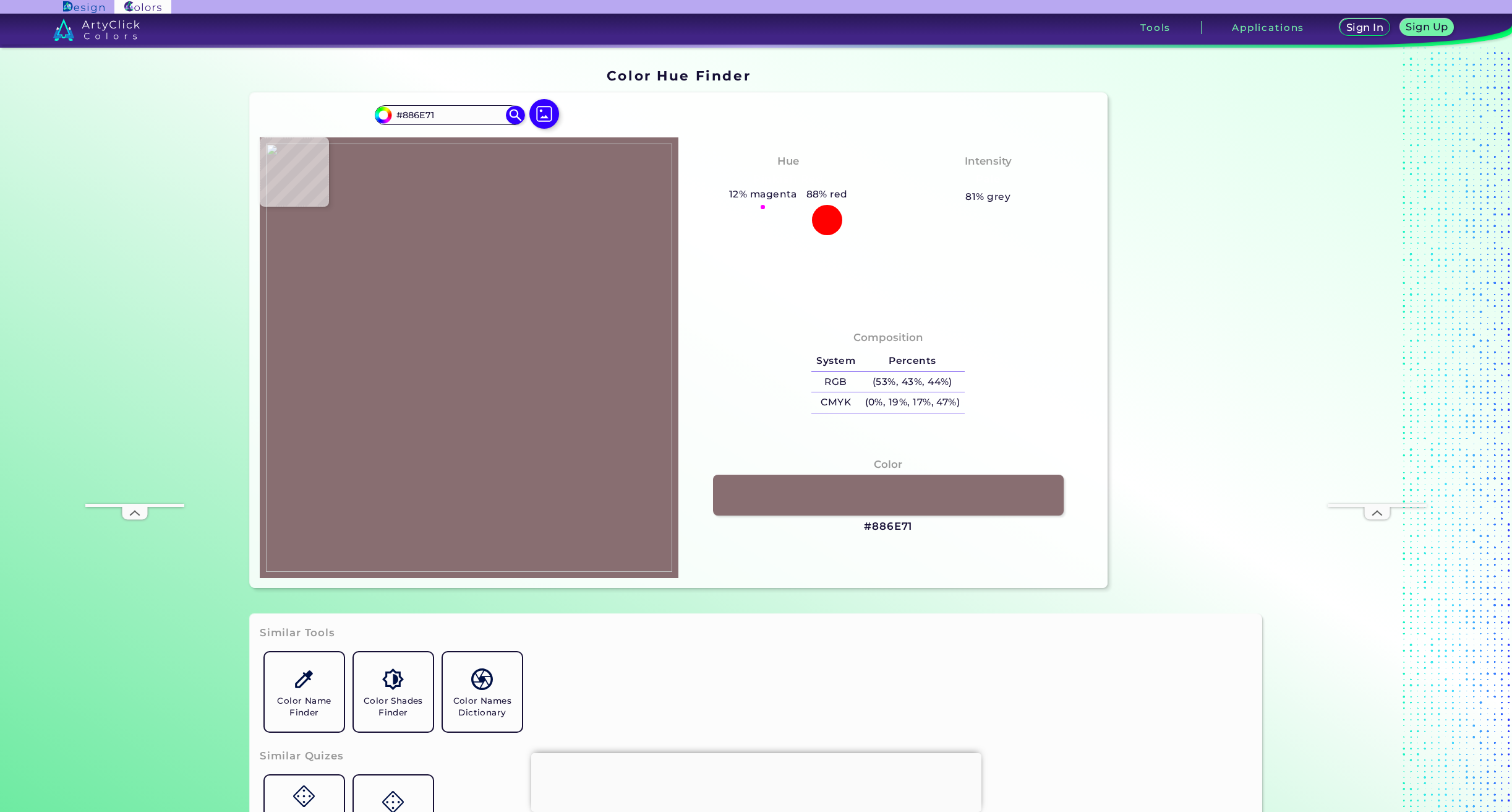
type input "#806a6d"
type input "#806A6D"
type input "#8d767c"
type input "#8D767C"
type input "#877379"
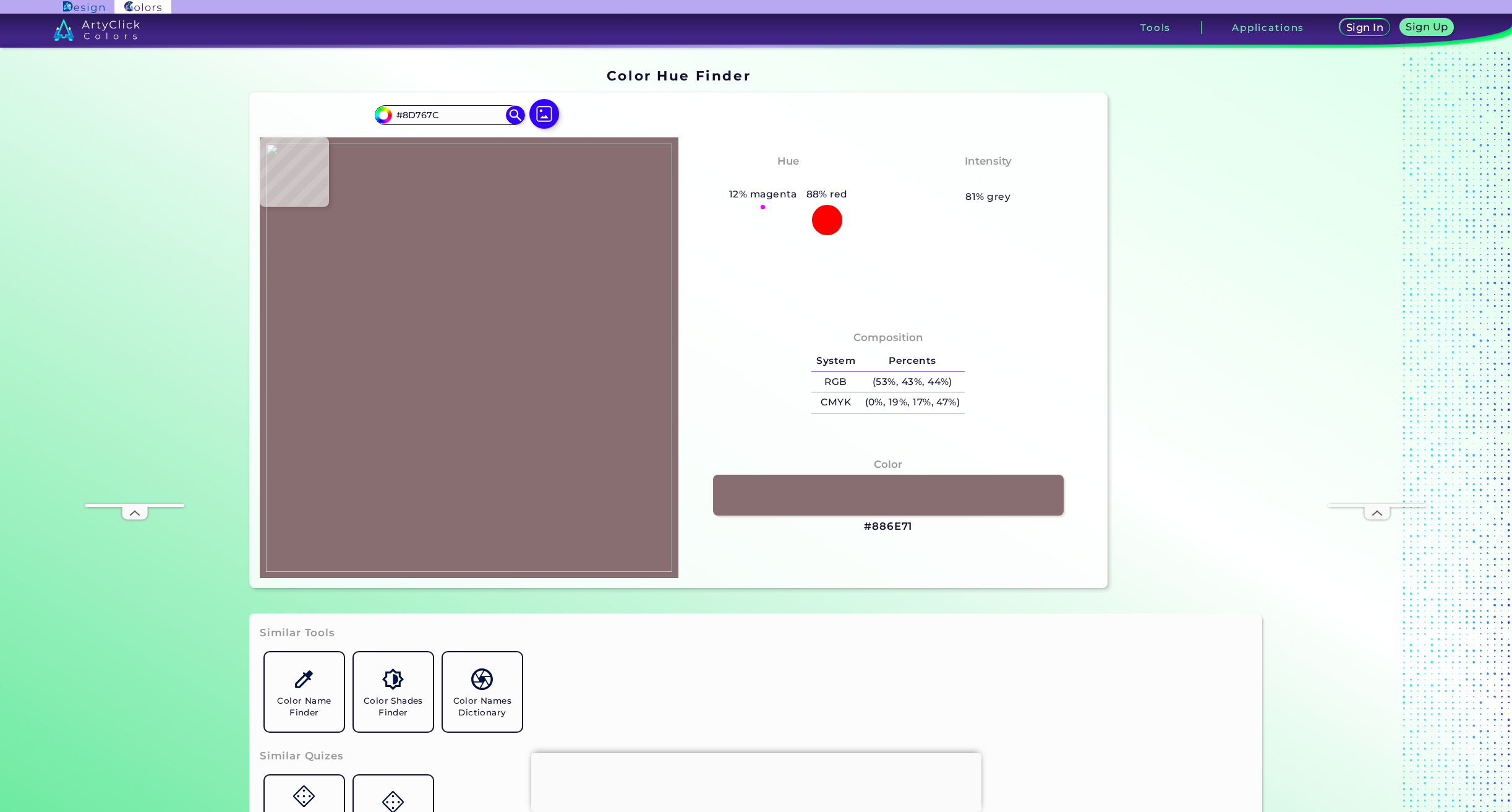
type input "#877379"
type input "#8a787e"
type input "#8A787E"
type input "#b6a8af"
type input "#B6A8AF"
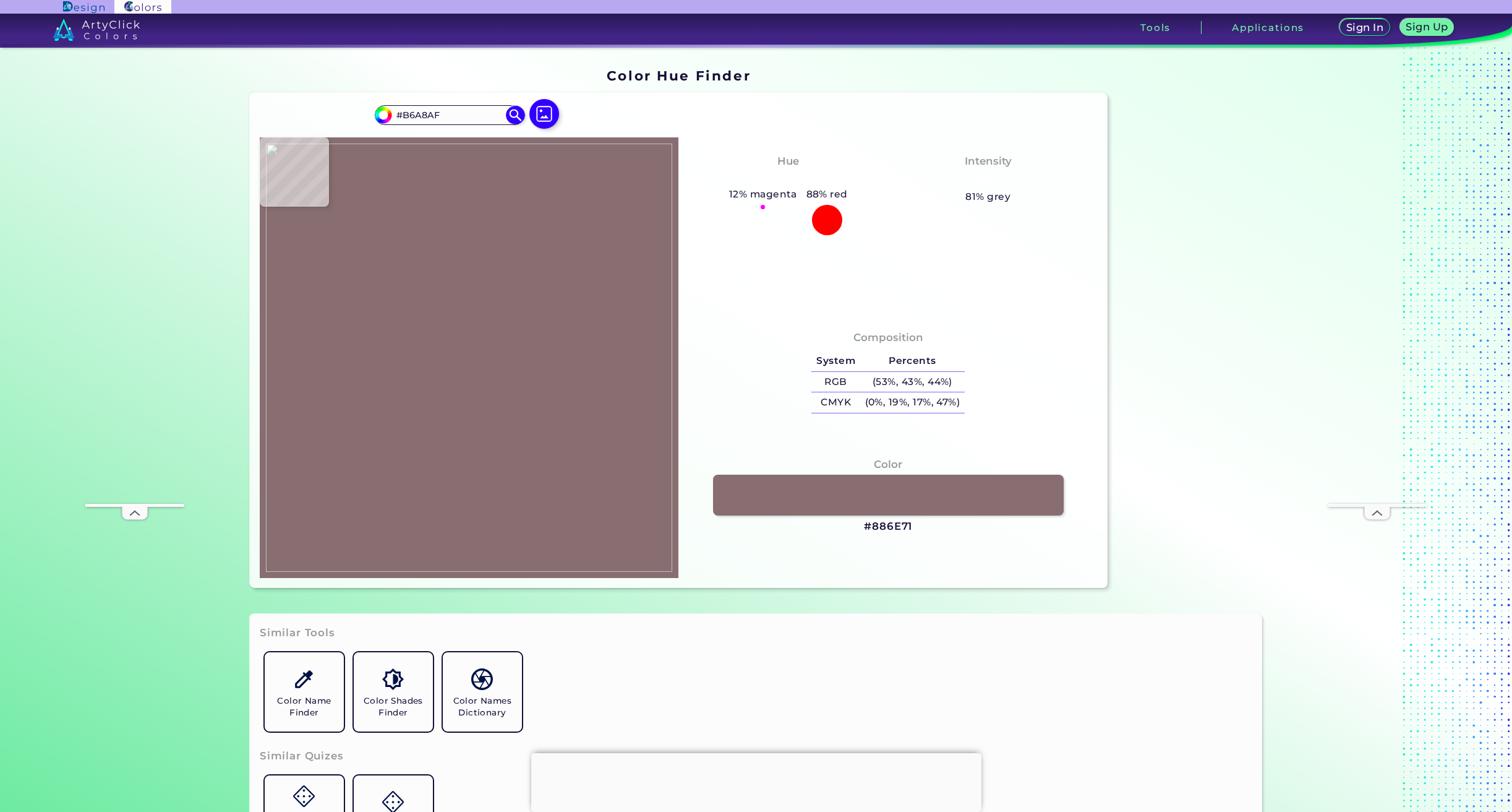
type input "#aea1a8"
type input "#AEA1A8"
type input "#ada0a7"
type input "#ADA0A7"
type input "#b9acb3"
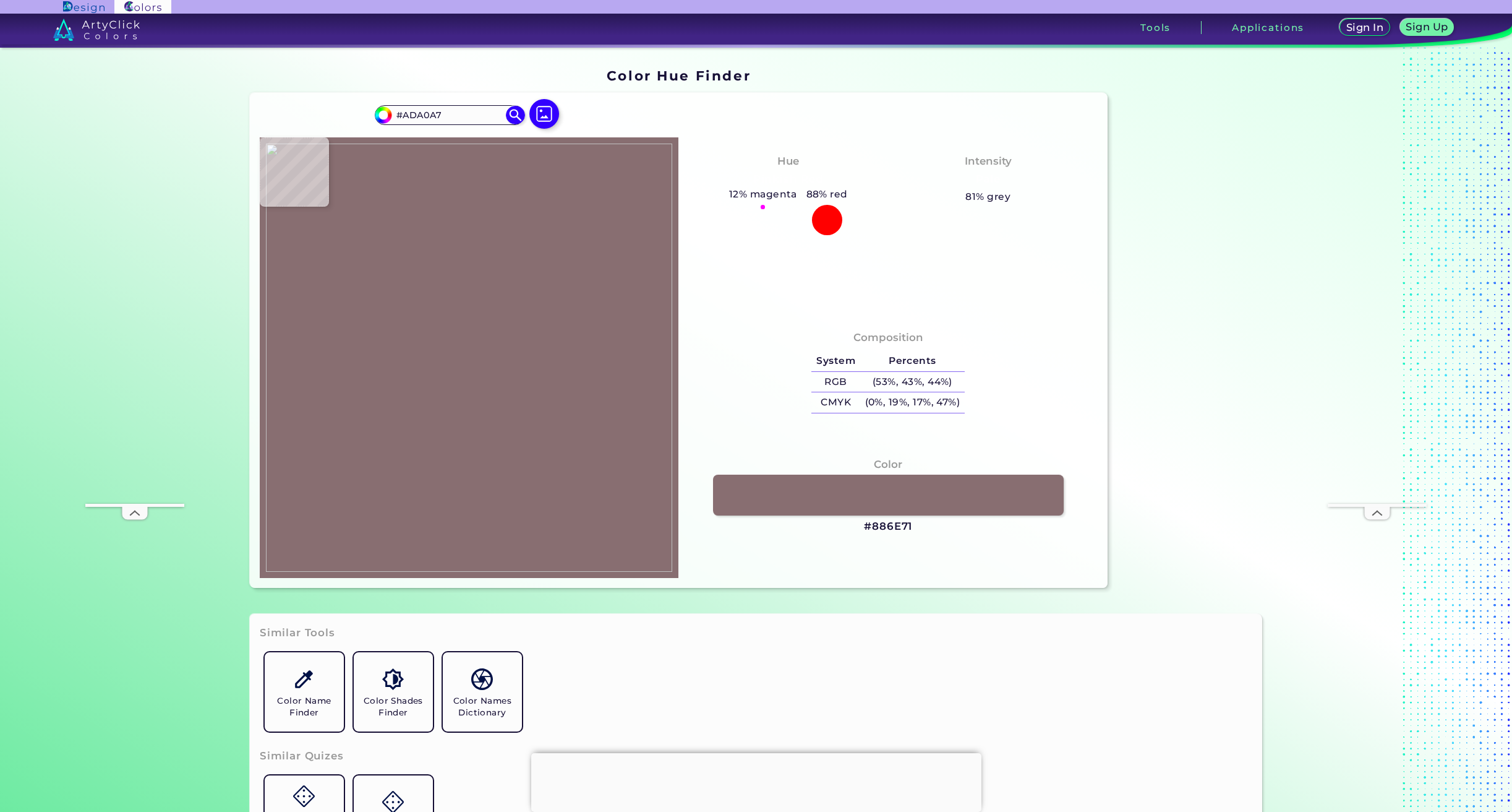
type input "#B9ACB3"
type input "#b1a4ab"
type input "#B1A4AB"
type input "#c1b4bb"
type input "#C1B4BB"
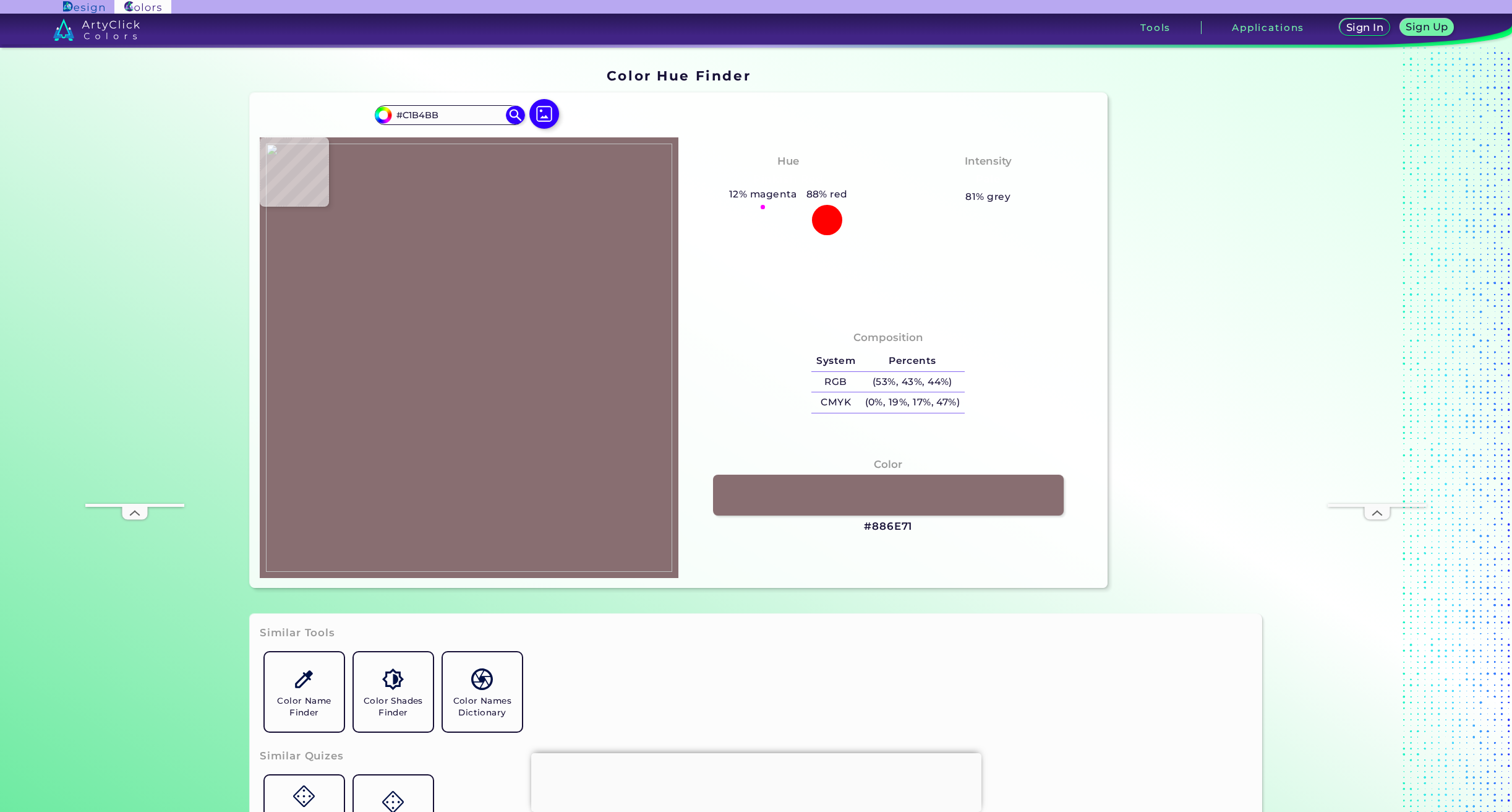
type input "#b5a8af"
type input "#B5A8AF"
type input "#afa4aa"
type input "#AFA4AA"
type input "#c0b5bb"
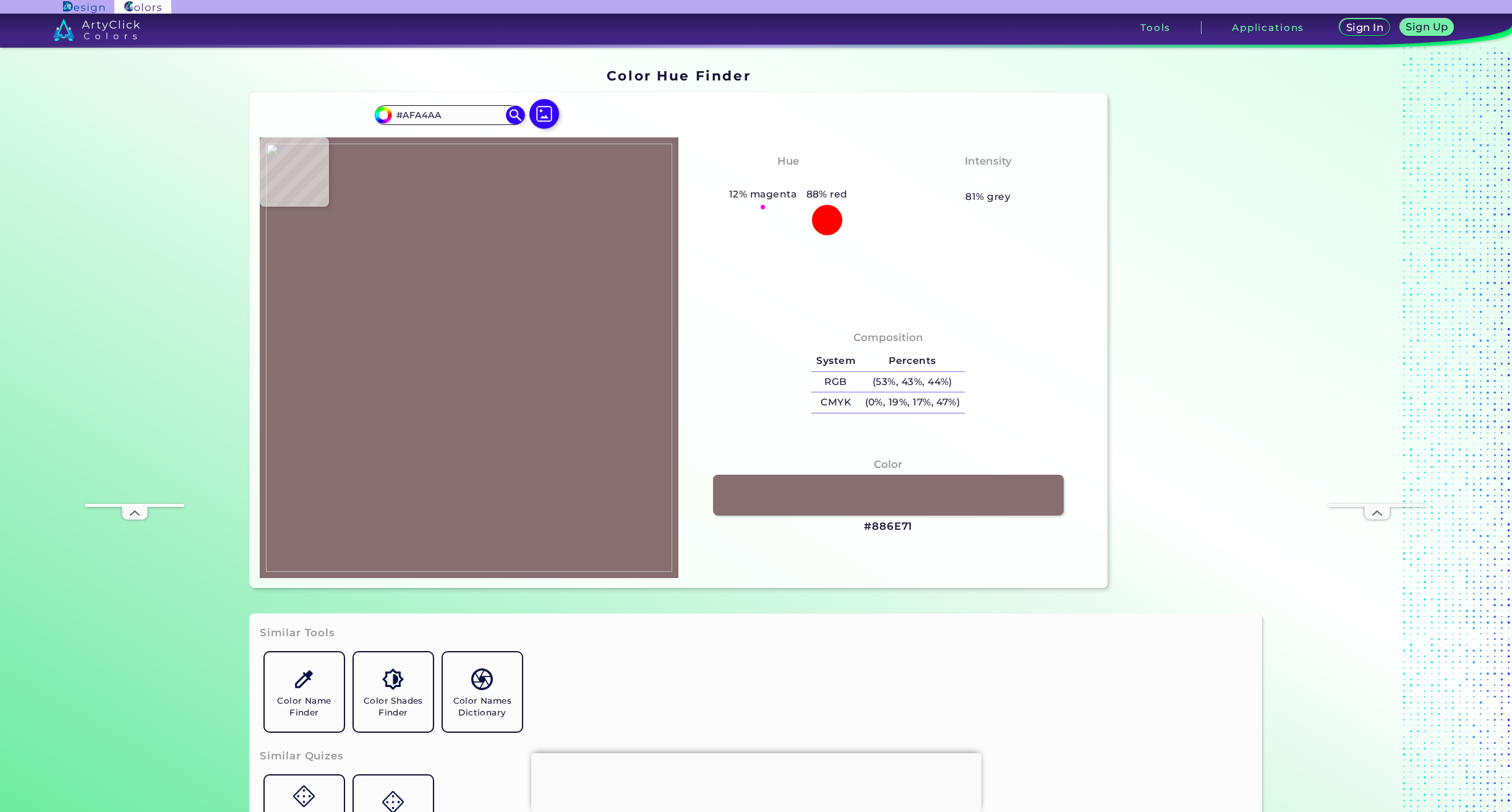
type input "#C0B5BB"
type input "#c2b5bc"
type input "#C2B5BC"
type input "#b6a9b0"
type input "#B6A9B0"
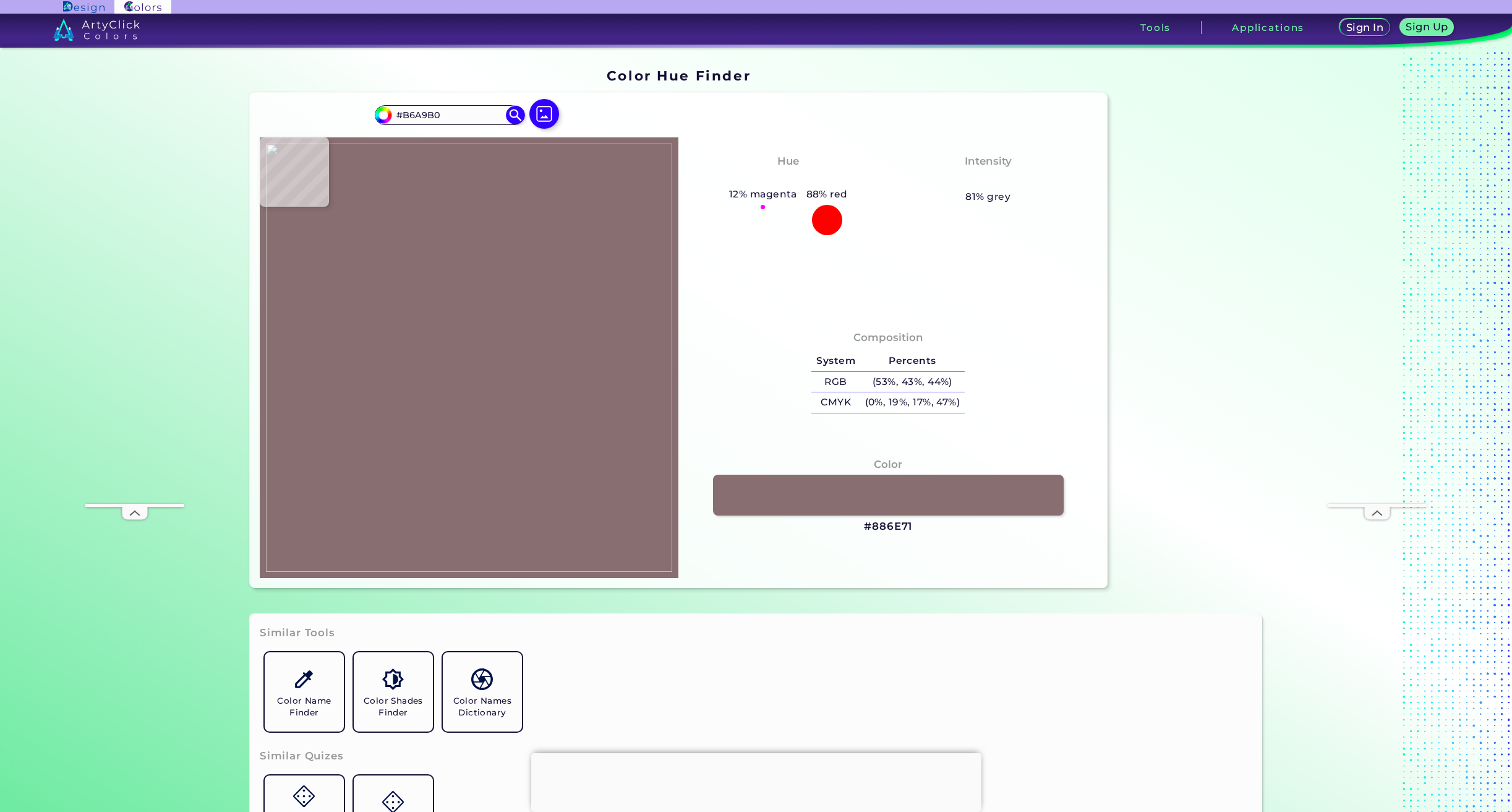
type input "#aea1a8"
type input "#AEA1A8"
type input "#a79aa1"
type input "#A79AA1"
type input "#ac9ea5"
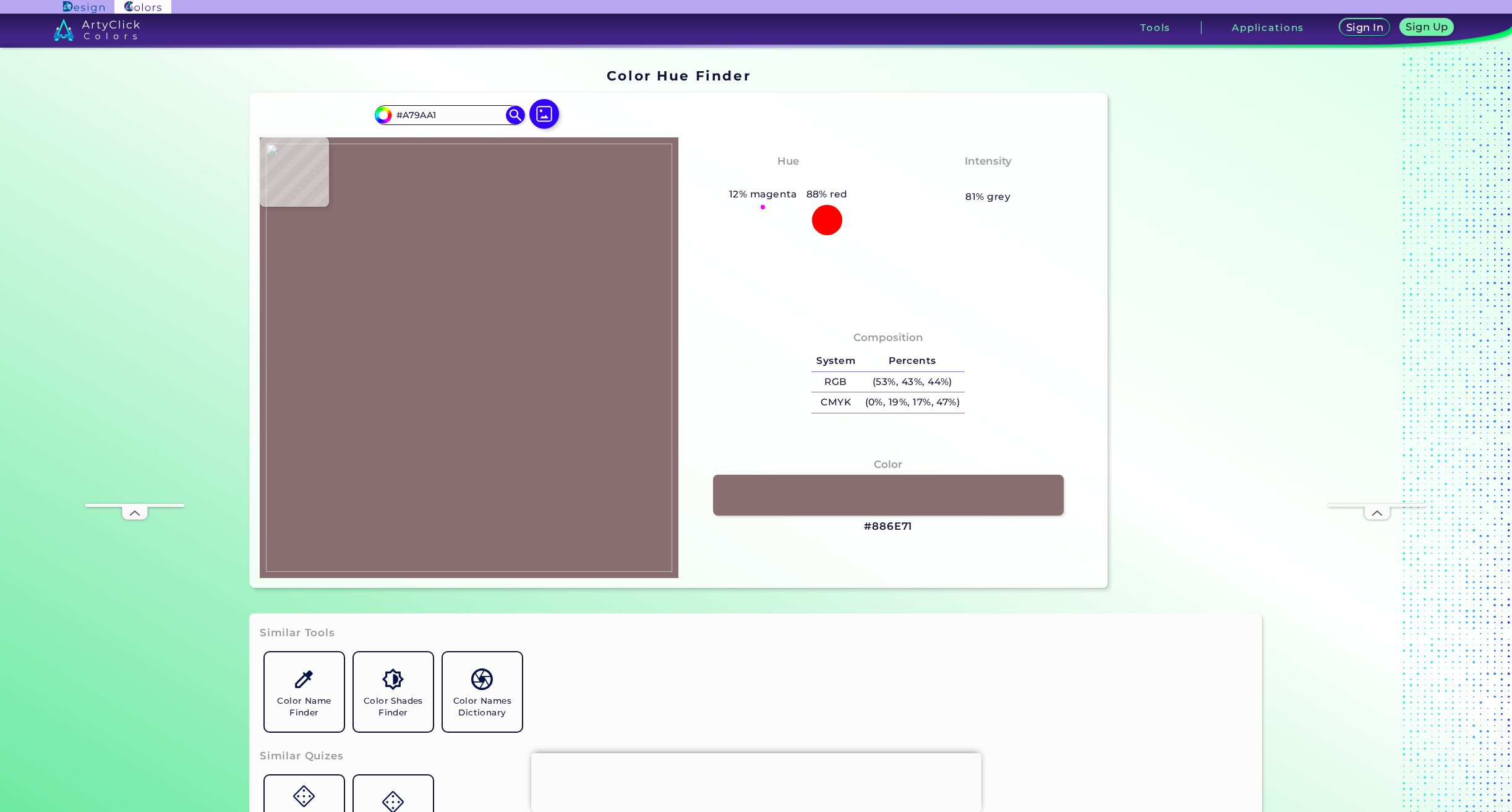
type input "#AC9EA5"
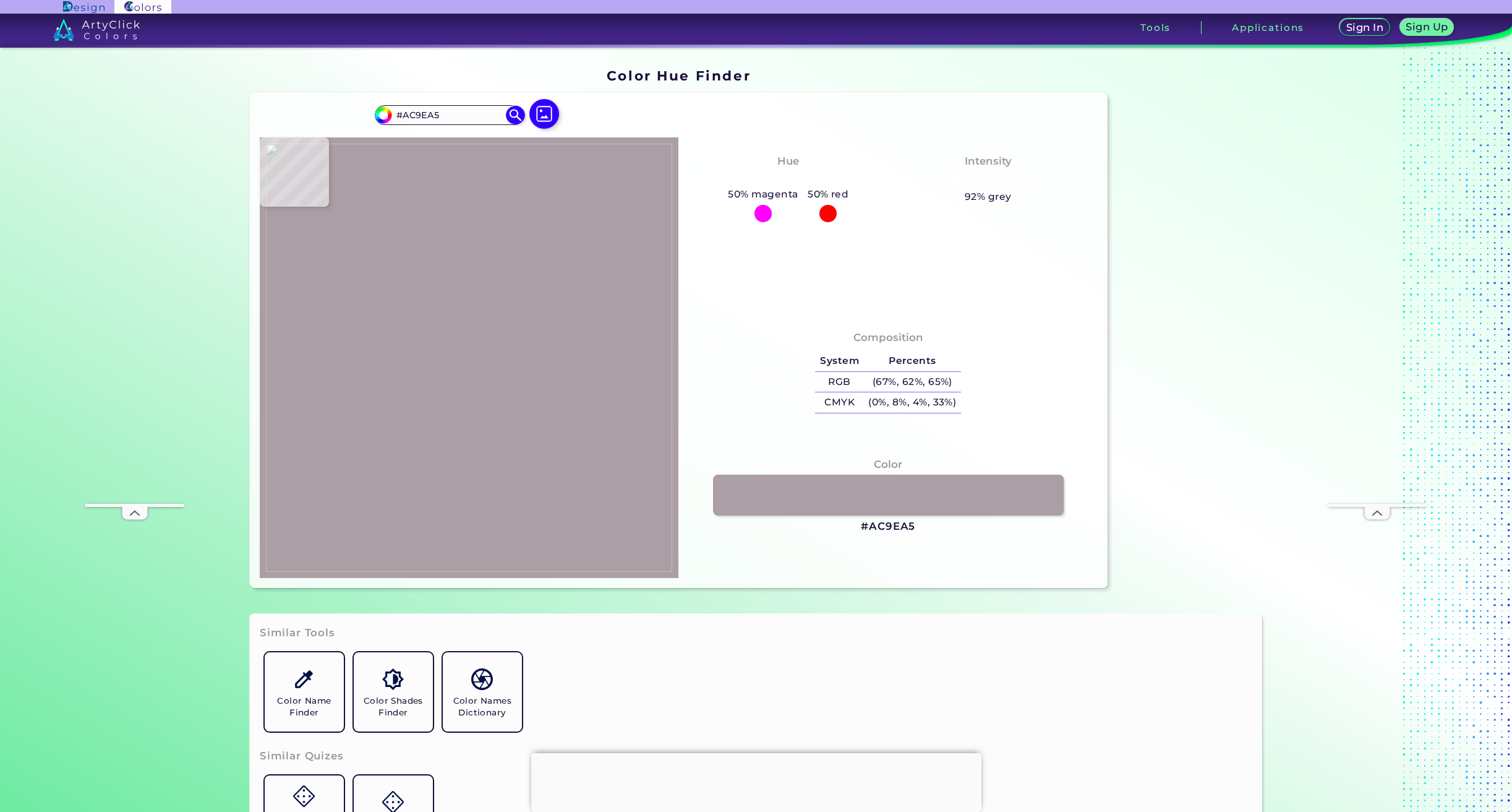
type input "#b4a5ac"
type input "#B4A5AC"
type input "#9b8c93"
type input "#9B8C93"
type input "#b6a6ab"
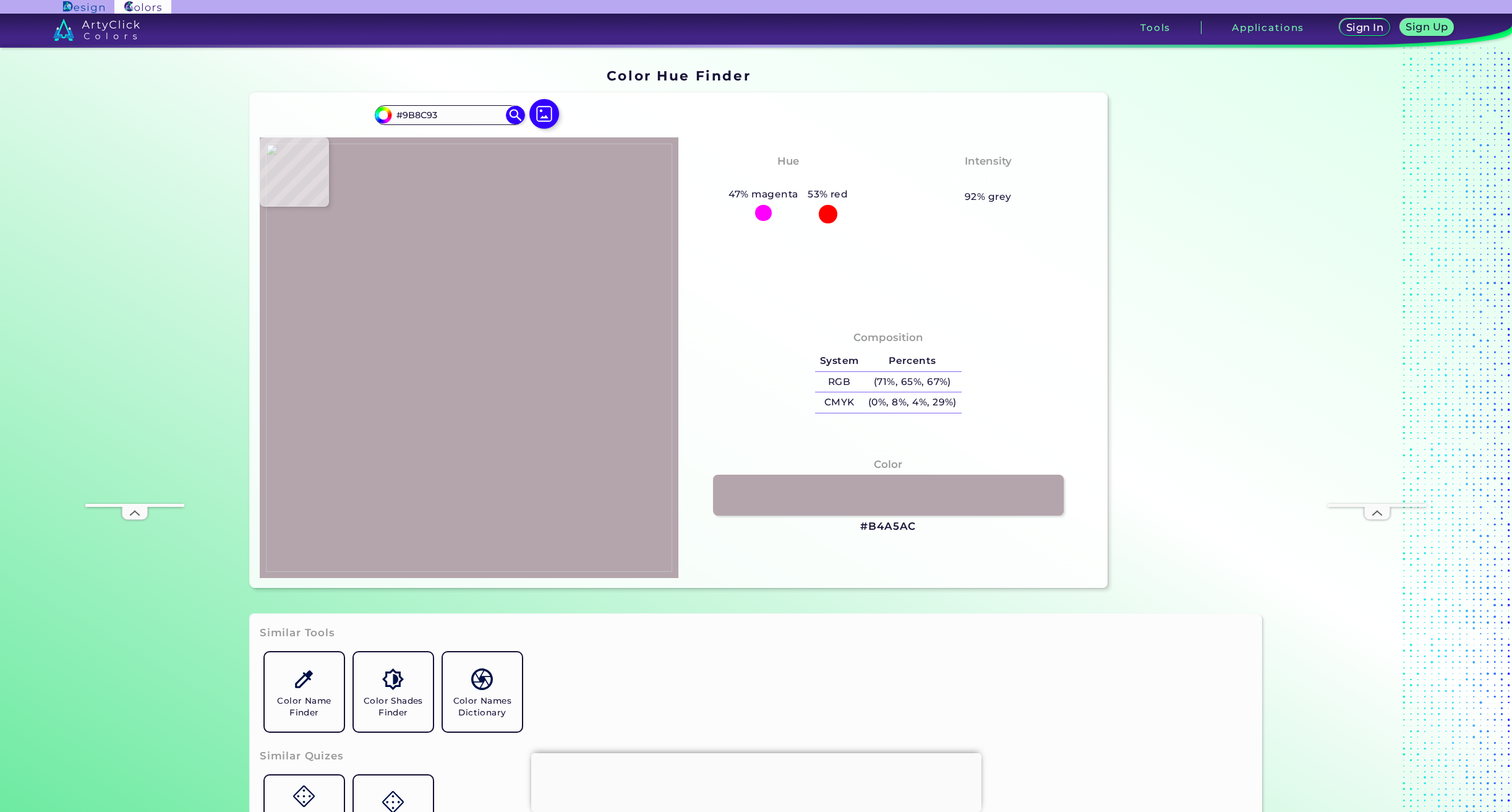
type input "#B6A6AB"
type input "#968387"
type input "#9b8789"
type input "#9B8789"
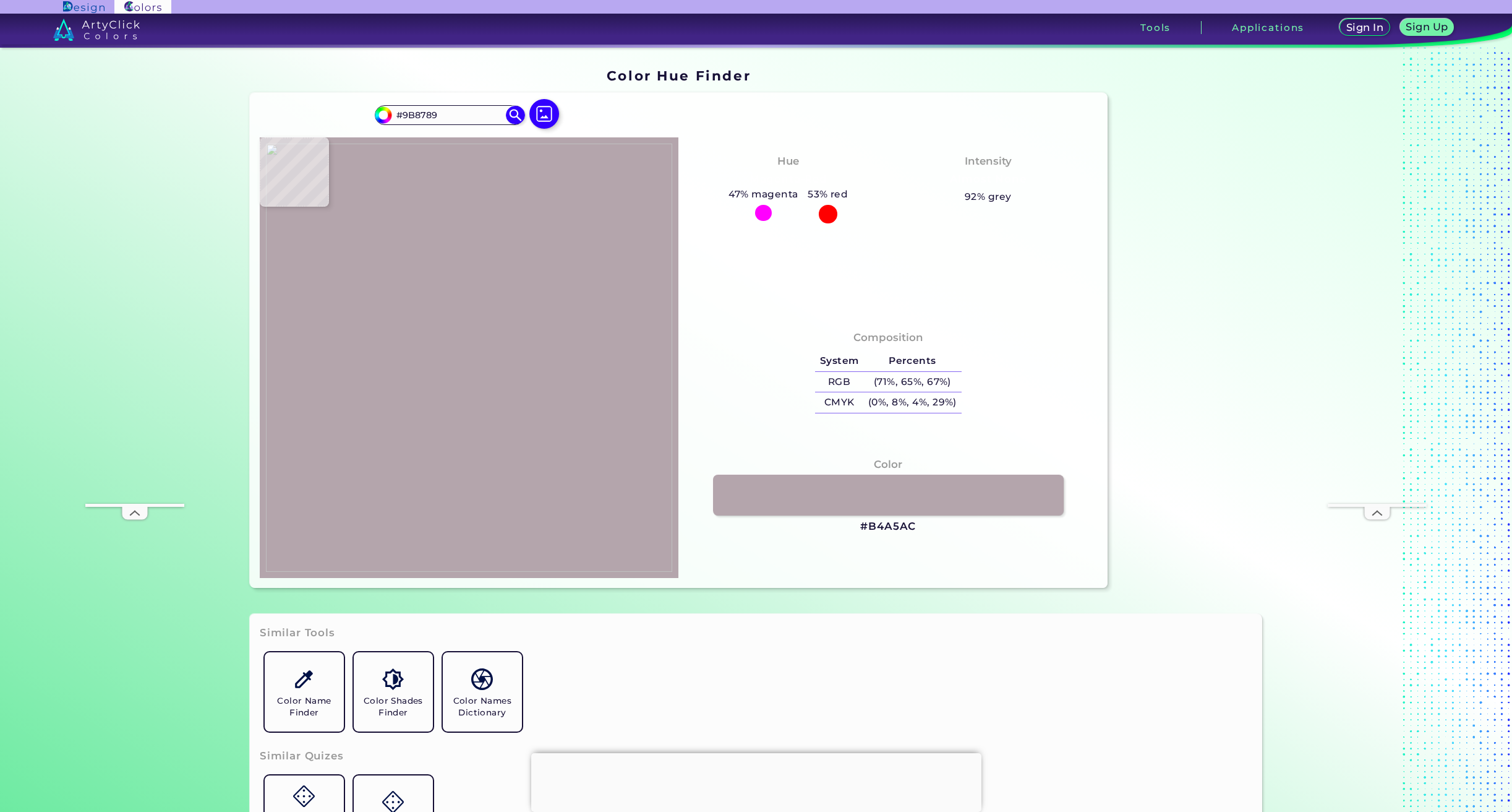
type input "#927e80"
type input "#927E80"
type input "#998385"
type input "#a38d8f"
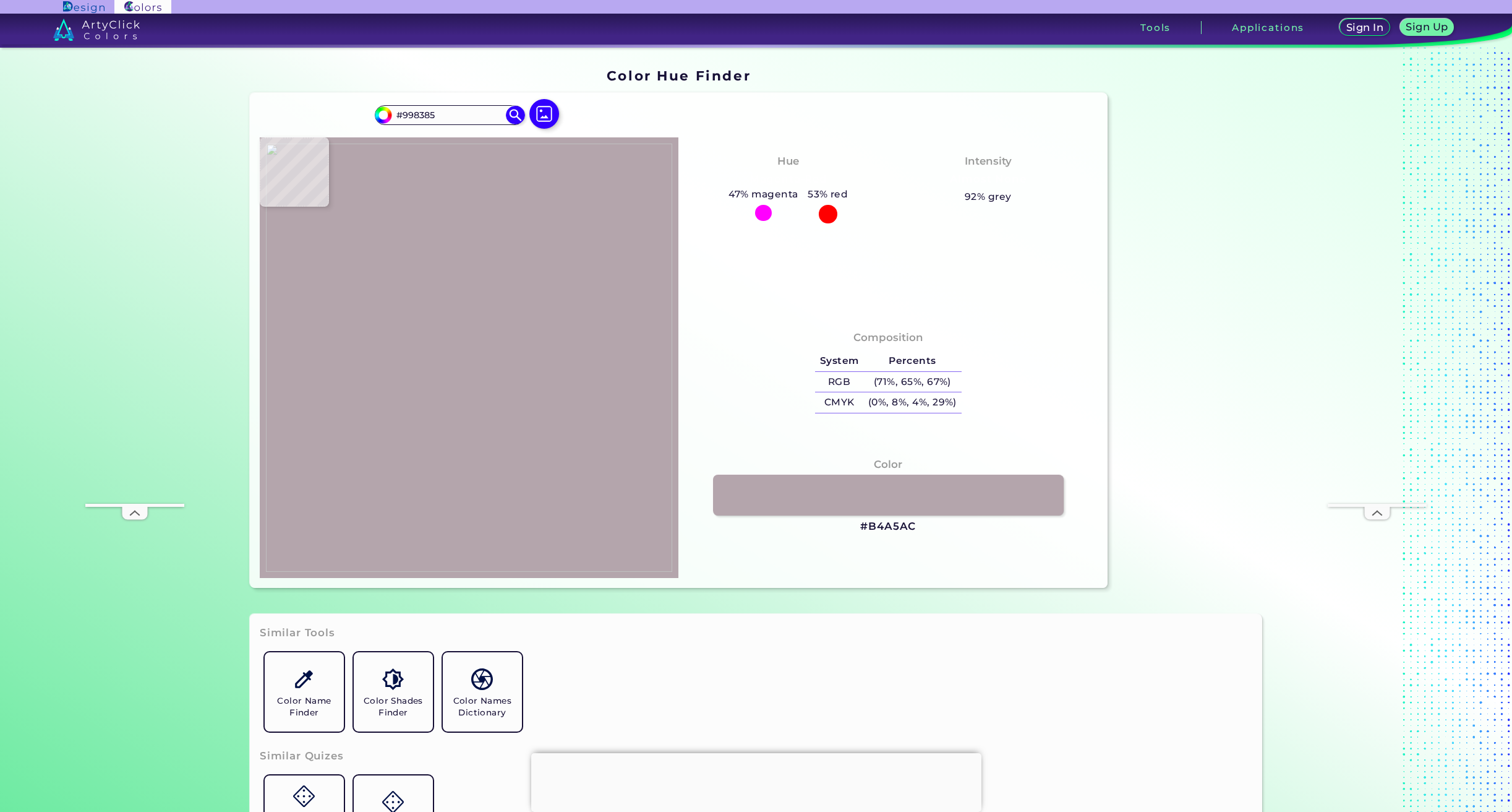
type input "#A38D8F"
type input "#ab9796"
type input "#AB9796"
type input "#937e7d"
type input "#937E7D"
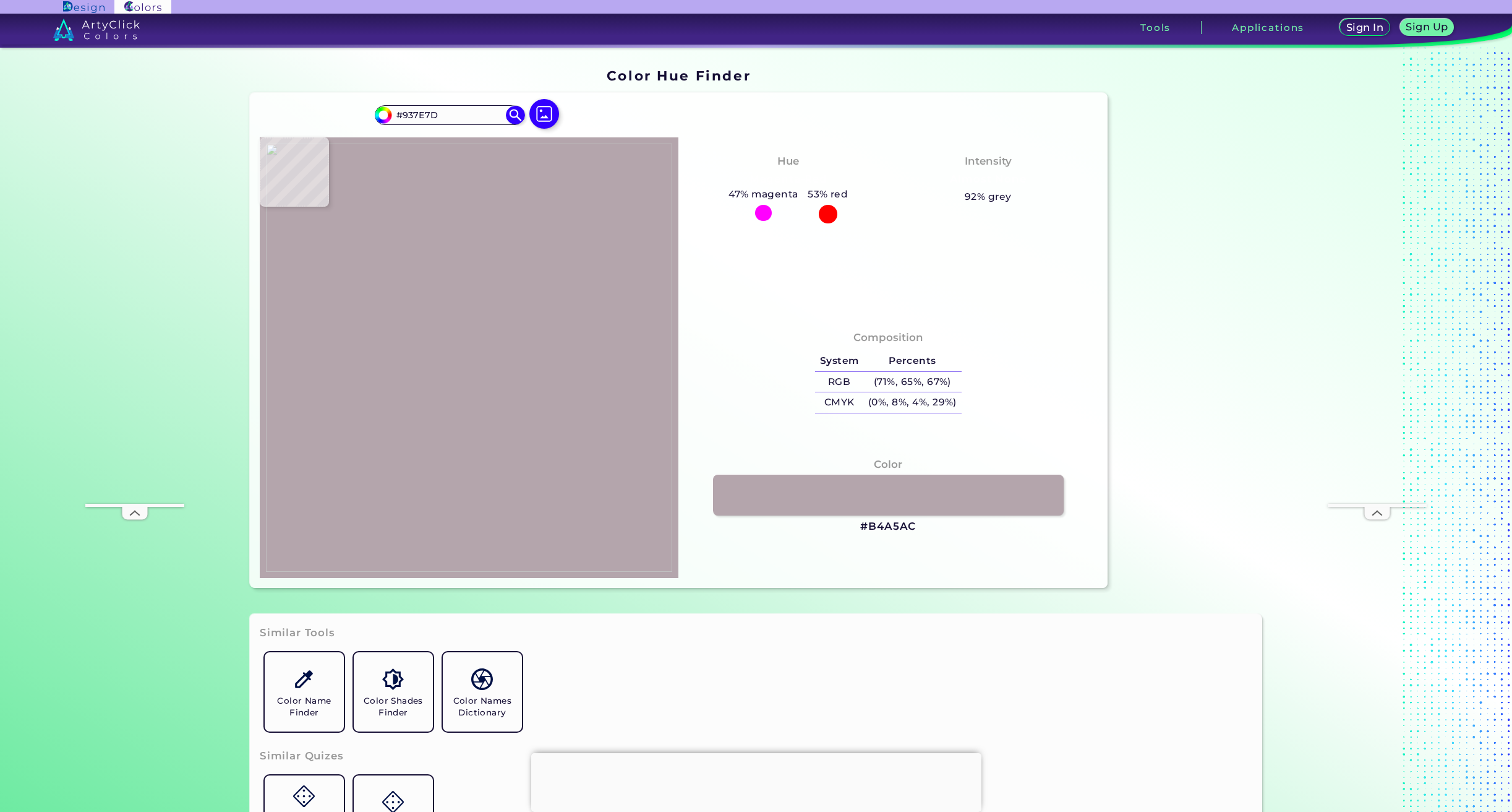
type input "#a0878a"
type input "#A0878A"
type input "#9b8285"
type input "#9B8285"
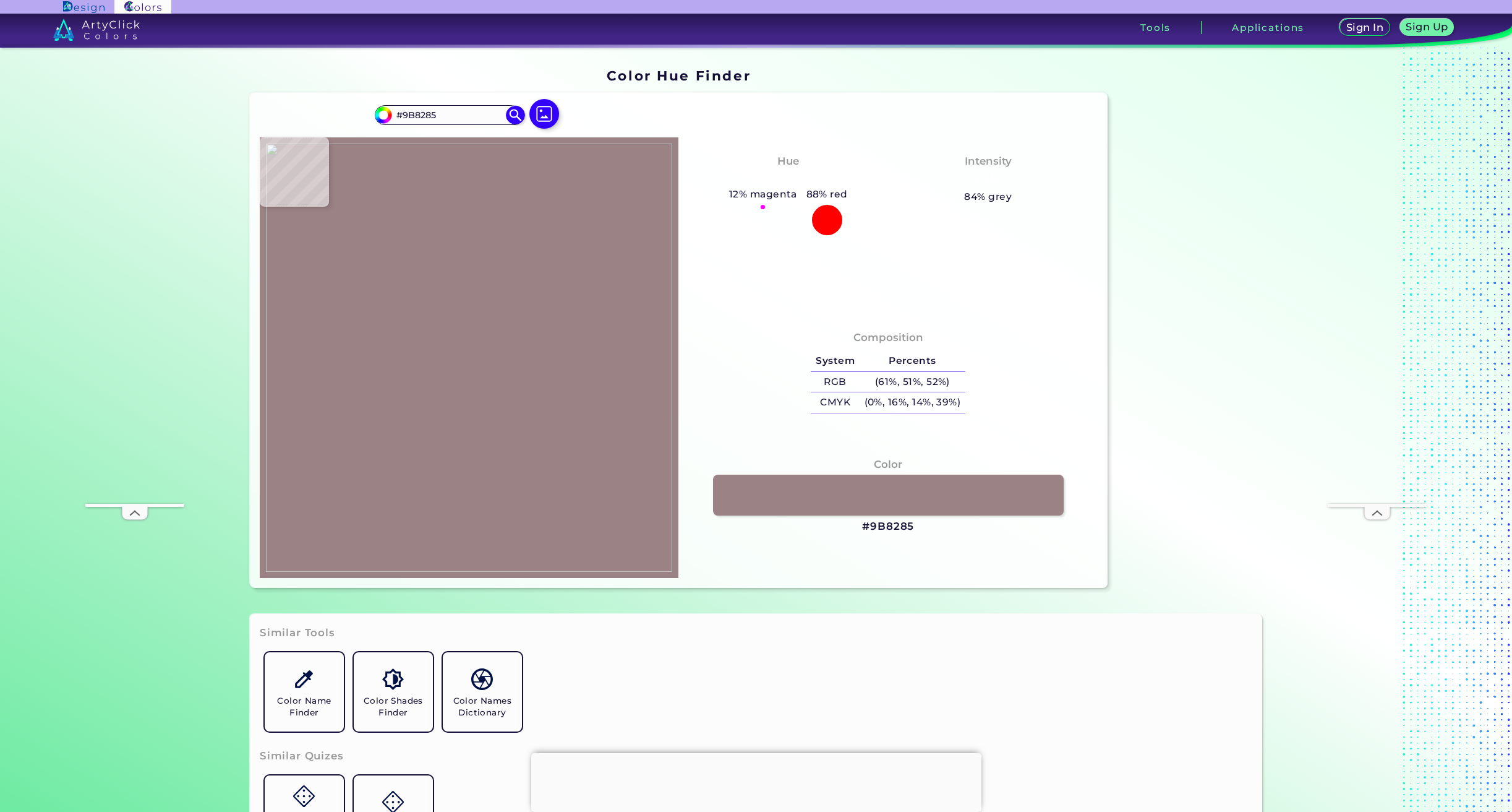
type input "#9e8688"
type input "#9E8688"
type input "#9c8385"
type input "#9C8385"
type input "#9e8688"
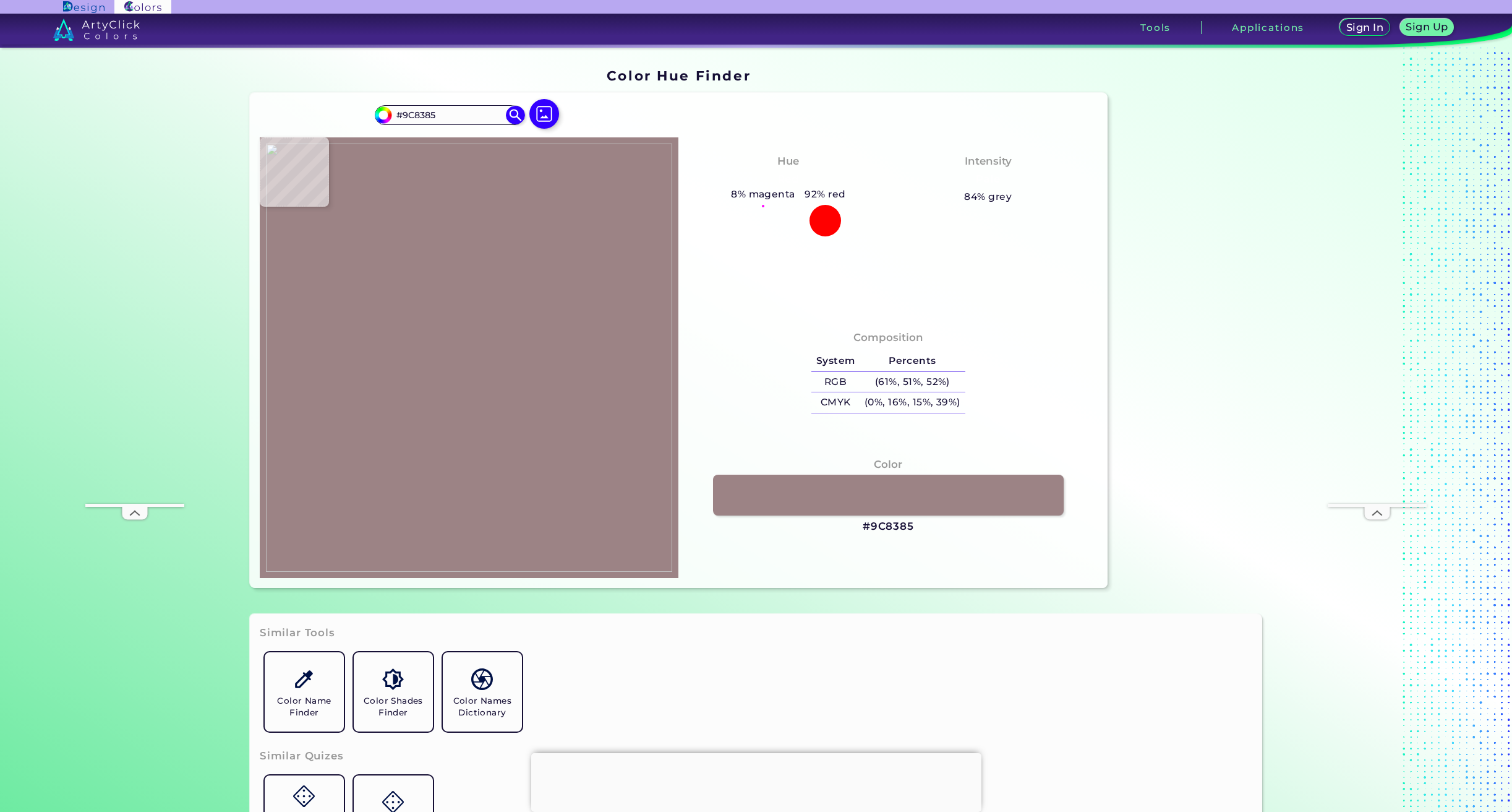
type input "#9E8688"
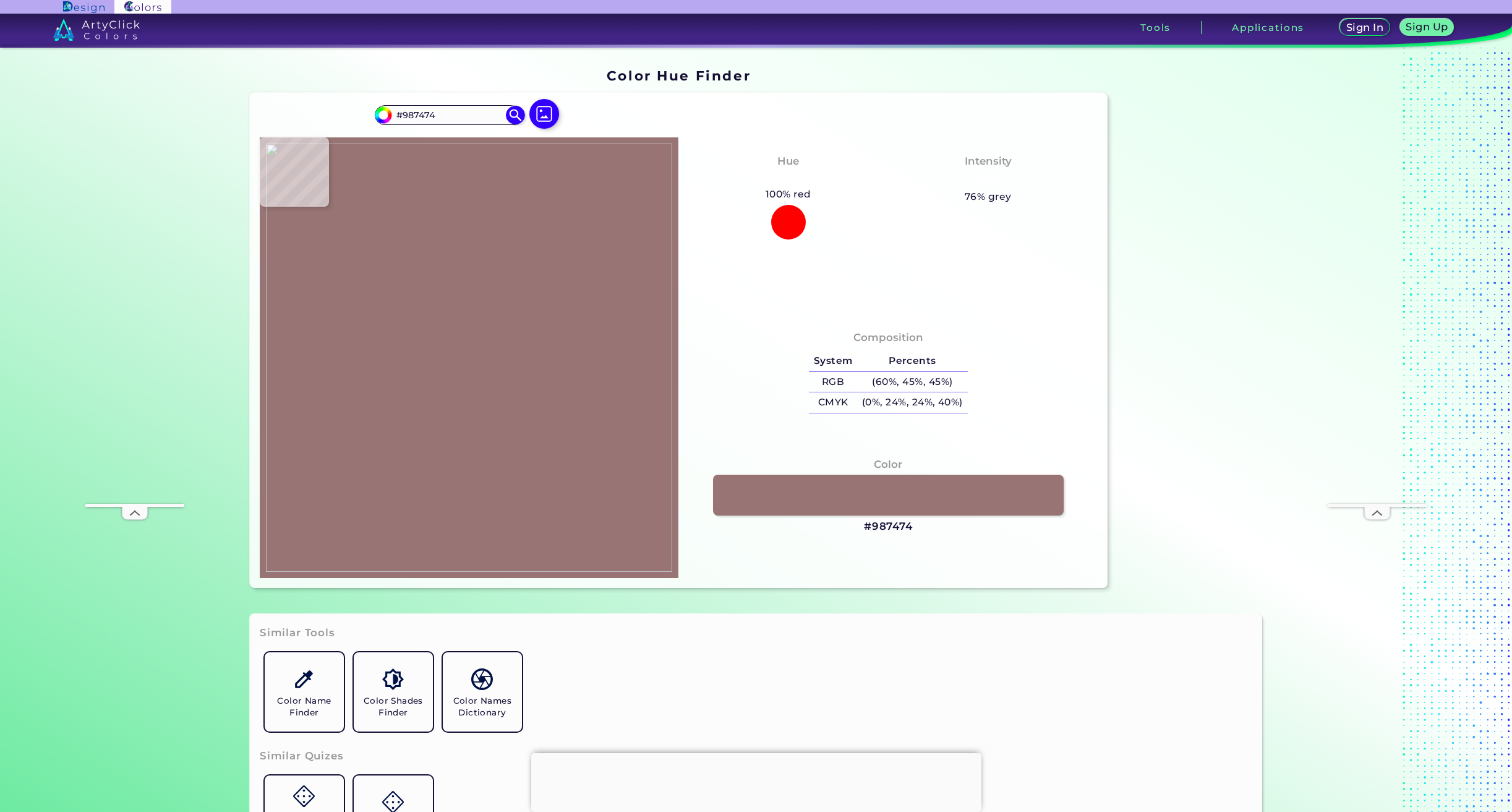
click at [525, 365] on img at bounding box center [470, 357] width 407 height 428
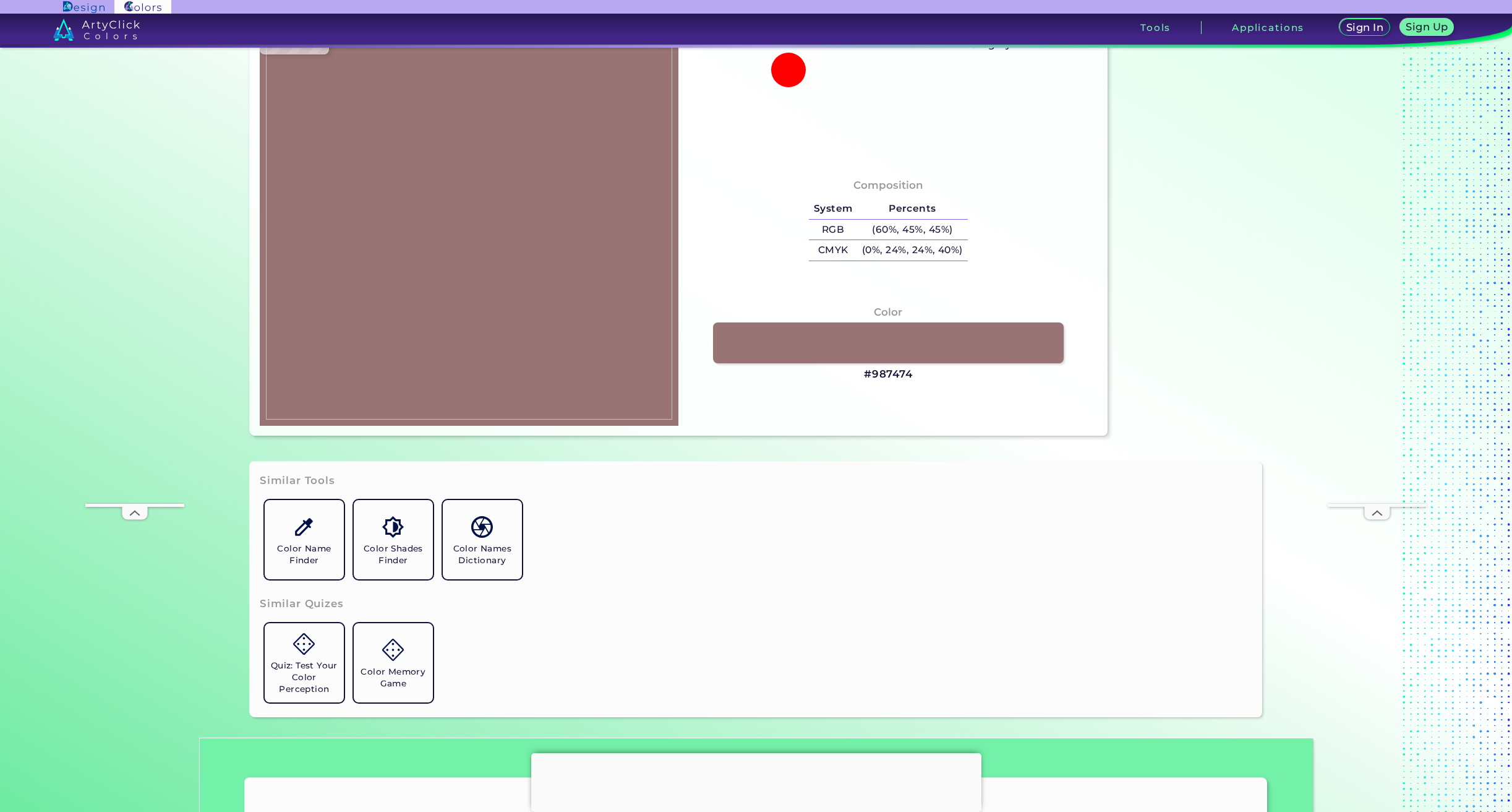
scroll to position [157, 0]
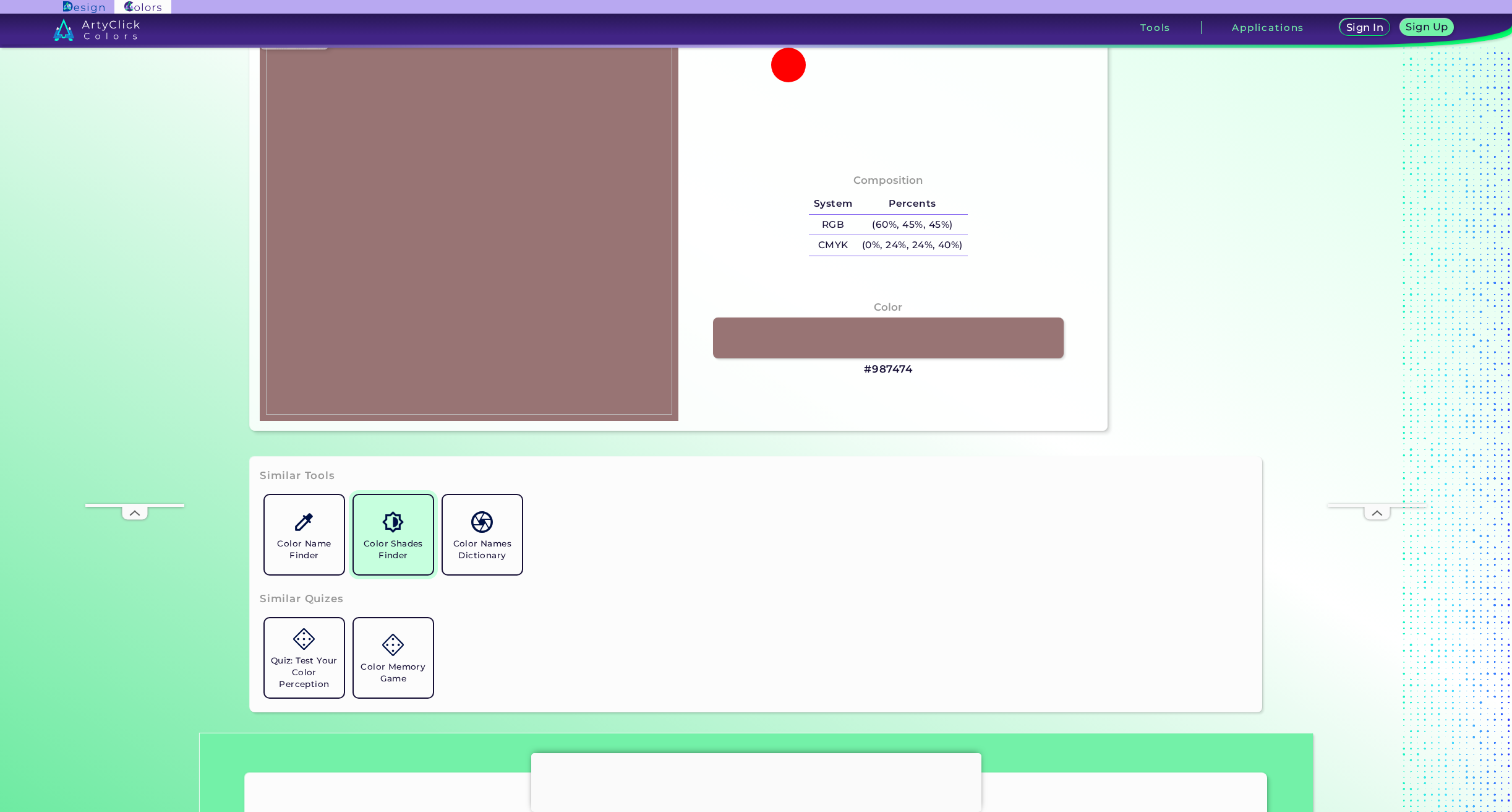
click at [408, 527] on link "Color Shades Finder" at bounding box center [393, 534] width 89 height 89
